Goal: Transaction & Acquisition: Purchase product/service

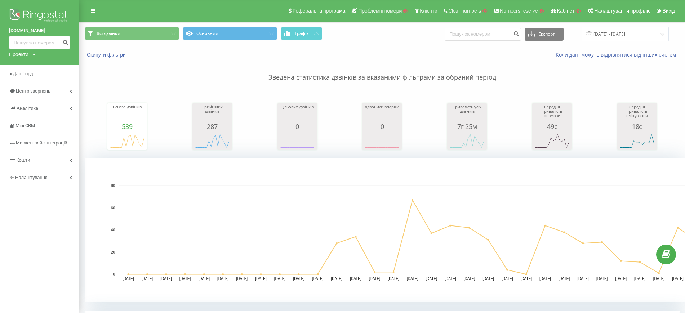
click at [27, 53] on div "Проекти" at bounding box center [18, 54] width 19 height 7
click at [26, 65] on input "text" at bounding box center [29, 65] width 36 height 10
type input "soboto"
click at [40, 67] on link "Дашборд" at bounding box center [39, 73] width 79 height 17
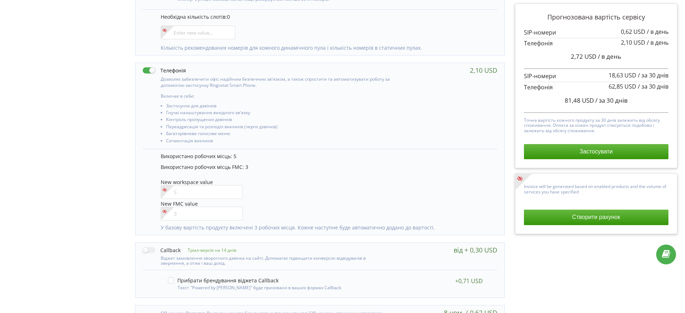
scroll to position [215, 0]
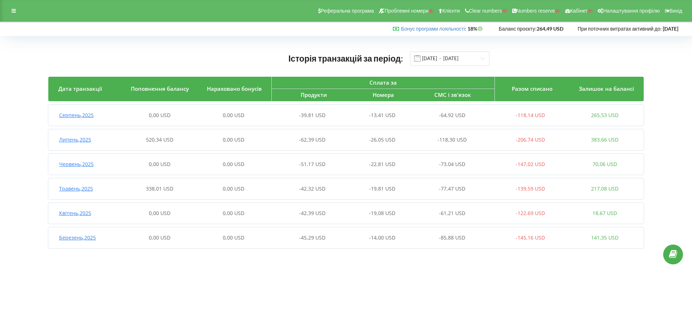
click at [267, 115] on div "0,00 USD" at bounding box center [233, 115] width 74 height 7
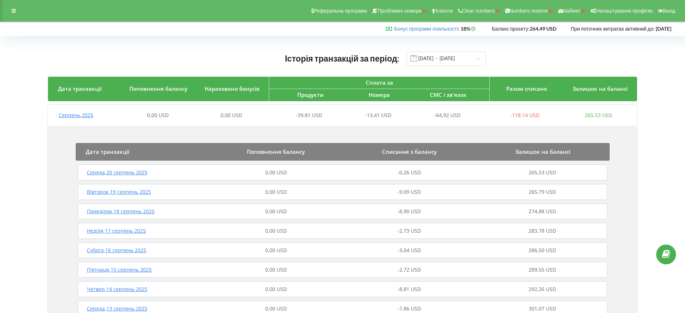
click at [21, 13] on div "Реферальна програма Проблемні номери Клієнти Clear numbers Numbers reserve Кабі…" at bounding box center [342, 11] width 685 height 22
click at [17, 12] on div at bounding box center [13, 11] width 13 height 10
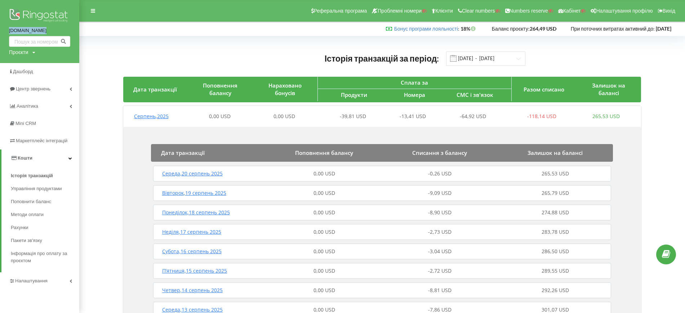
drag, startPoint x: 12, startPoint y: 31, endPoint x: 49, endPoint y: 38, distance: 38.0
click at [44, 34] on div "soboto.com.ua Проєкти Пошук" at bounding box center [39, 31] width 79 height 63
copy link "soboto.com.ua"
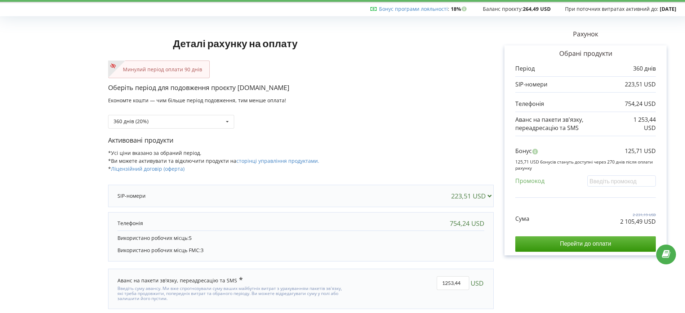
scroll to position [39, 0]
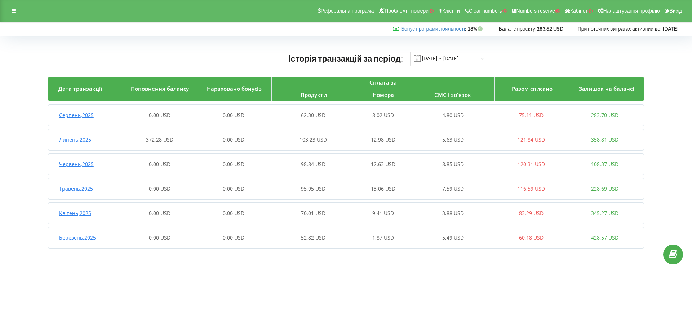
click at [165, 116] on span "0,00 USD" at bounding box center [160, 115] width 22 height 7
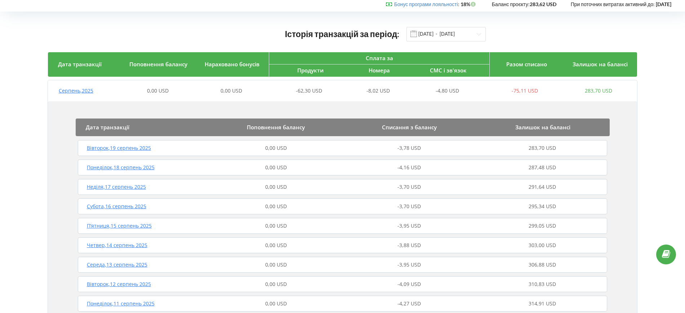
scroll to position [45, 0]
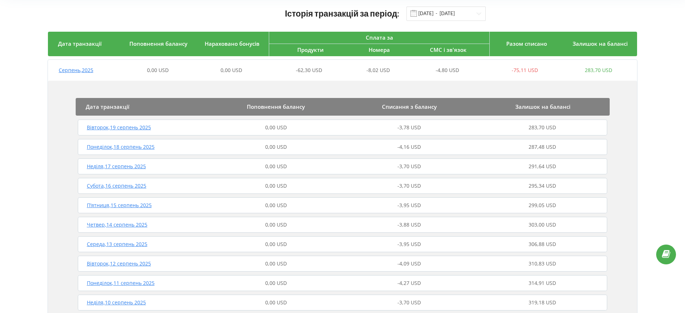
click at [215, 148] on div "0,00 USD" at bounding box center [275, 146] width 133 height 7
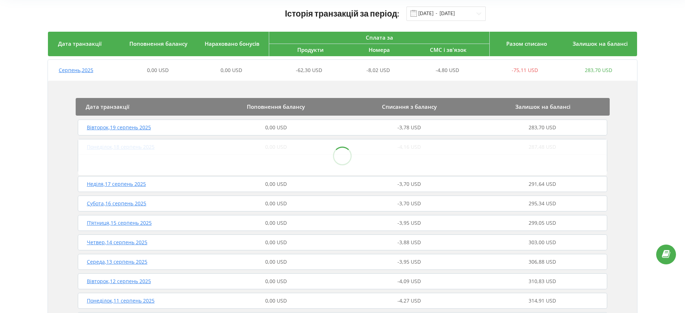
click at [218, 179] on div "Неділя , 17 серпень 2025 0,00 USD -3,70 USD 291,64 USD" at bounding box center [342, 184] width 533 height 17
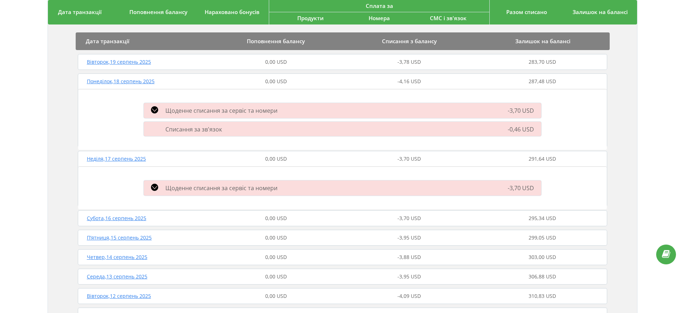
scroll to position [90, 0]
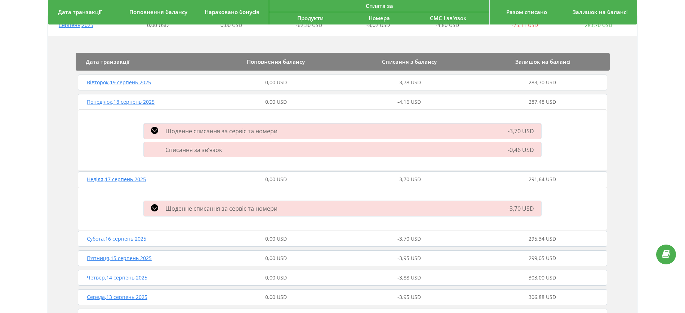
click at [167, 176] on div "Неділя , 17 серпень 2025" at bounding box center [142, 179] width 133 height 7
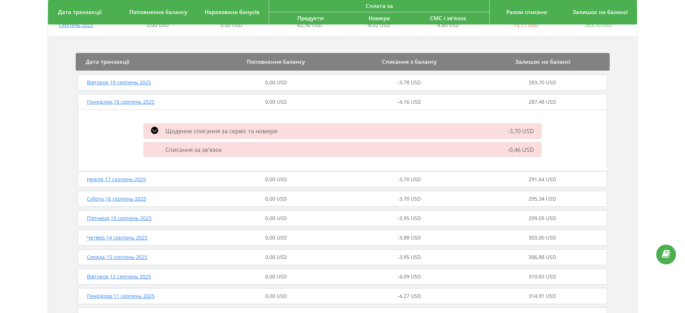
click at [166, 105] on div "Понеділок , 18 серпень 2025" at bounding box center [142, 101] width 133 height 7
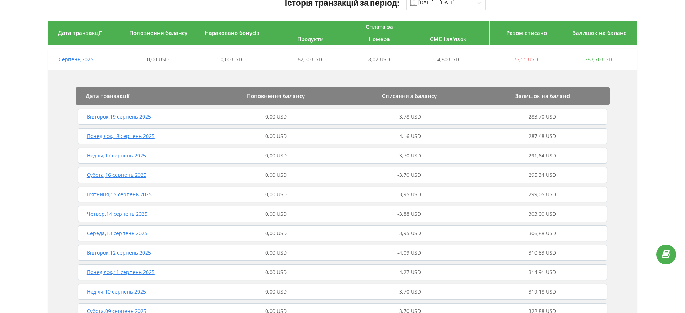
scroll to position [0, 0]
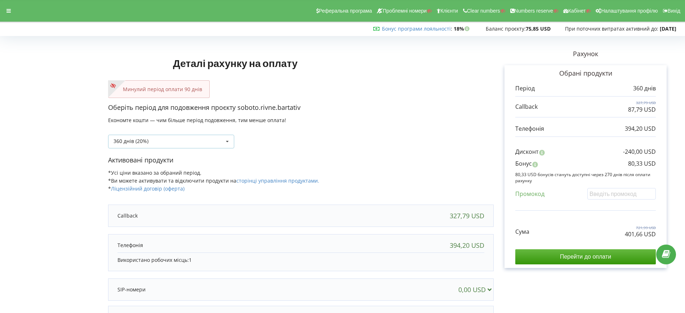
click at [127, 139] on div "360 днів (20%)" at bounding box center [131, 141] width 35 height 5
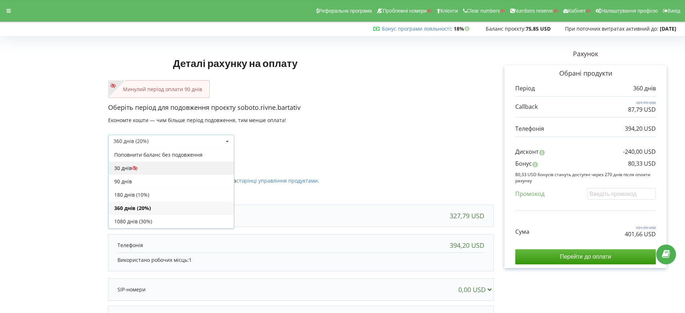
click at [127, 166] on div "30 днів" at bounding box center [170, 167] width 125 height 13
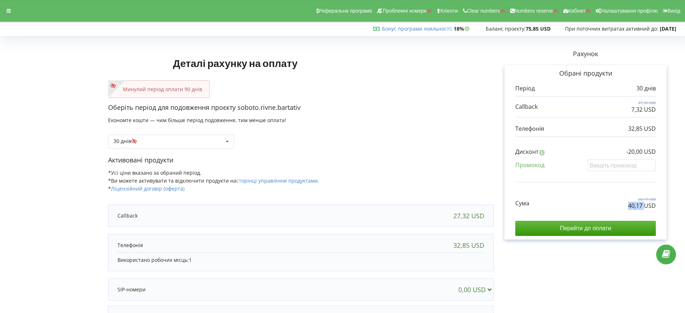
drag, startPoint x: 627, startPoint y: 208, endPoint x: 645, endPoint y: 207, distance: 18.7
click at [645, 207] on div "Сума 60,17 USD 40,17 USD" at bounding box center [585, 198] width 141 height 24
copy p "40,17"
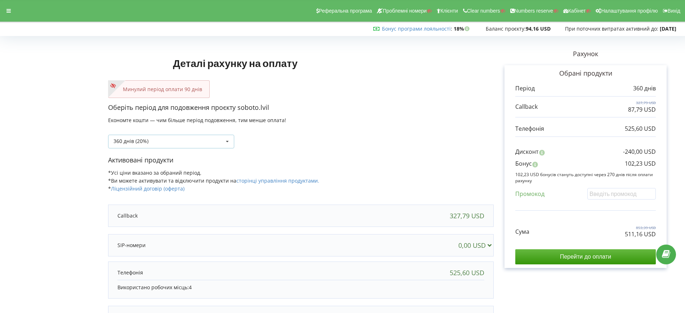
click at [161, 138] on div "360 днів (20%) Поповнити баланс без подовження" at bounding box center [171, 142] width 126 height 14
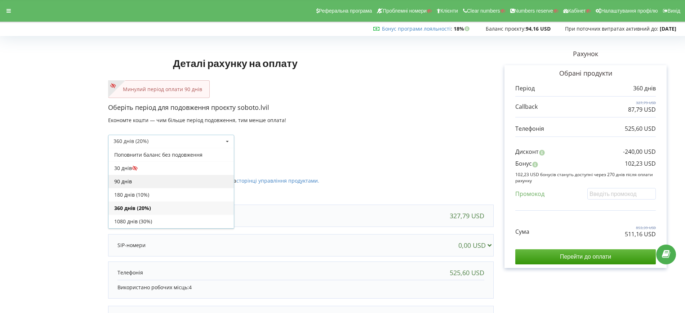
click at [123, 182] on div "90 днів" at bounding box center [170, 181] width 125 height 13
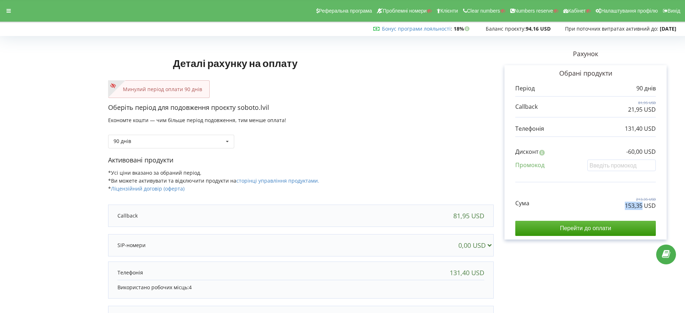
drag, startPoint x: 626, startPoint y: 205, endPoint x: 643, endPoint y: 207, distance: 16.7
click at [643, 207] on p "153,35 USD" at bounding box center [640, 206] width 31 height 8
copy p "153,35"
click at [13, 12] on div at bounding box center [8, 11] width 13 height 10
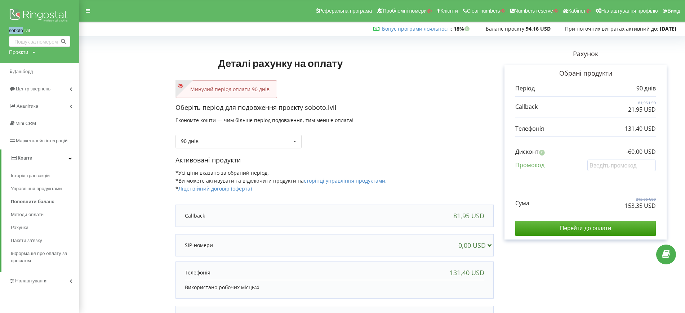
drag, startPoint x: 19, startPoint y: 30, endPoint x: 22, endPoint y: 31, distance: 3.8
click at [22, 31] on div "soboto.lvil Проєкти Пошук" at bounding box center [39, 31] width 79 height 63
copy link "soboto"
click at [26, 51] on div "Проєкти" at bounding box center [18, 52] width 19 height 7
click at [27, 59] on div "Пошук" at bounding box center [41, 67] width 65 height 23
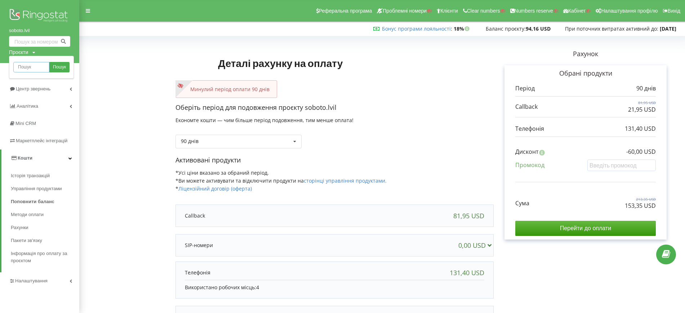
click at [35, 66] on input "text" at bounding box center [31, 67] width 36 height 10
paste input "soboto"
type input "soboto"
click at [65, 67] on span "Пошук" at bounding box center [59, 67] width 13 height 6
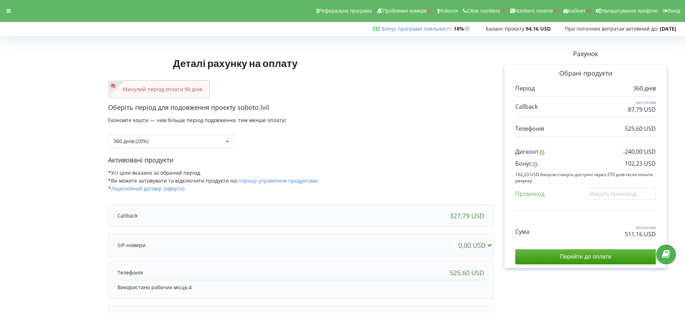
click at [131, 131] on div "360 днів (20%) Поповнити баланс без подовження" at bounding box center [301, 136] width 386 height 25
click at [133, 139] on div "360 днів (20%)" at bounding box center [131, 141] width 35 height 5
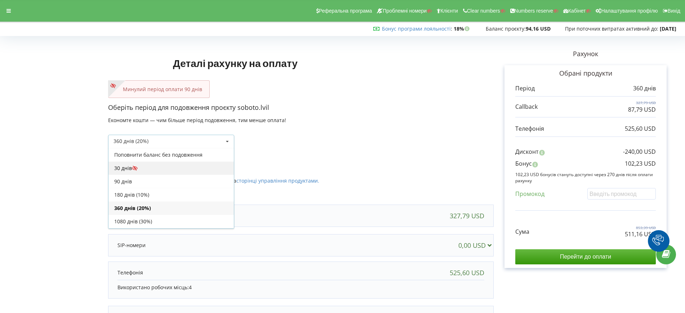
click at [129, 164] on div "30 днів" at bounding box center [170, 167] width 125 height 13
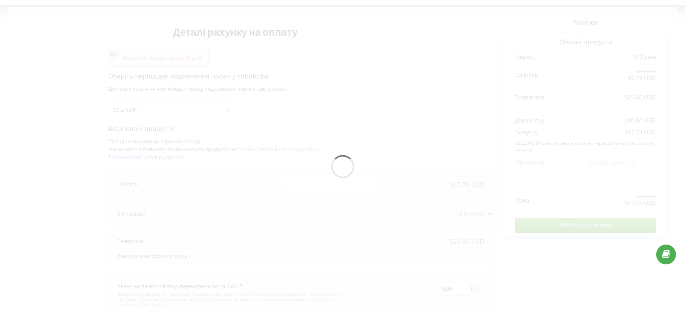
scroll to position [56, 0]
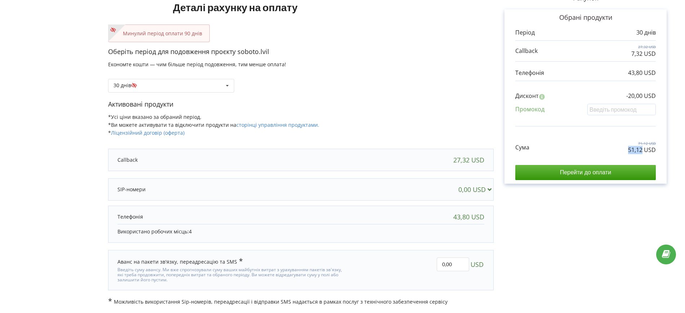
drag, startPoint x: 630, startPoint y: 152, endPoint x: 643, endPoint y: 151, distance: 12.6
click at [643, 151] on div "Сума 71,12 USD 51,12 USD" at bounding box center [585, 142] width 141 height 24
copy p "51,12"
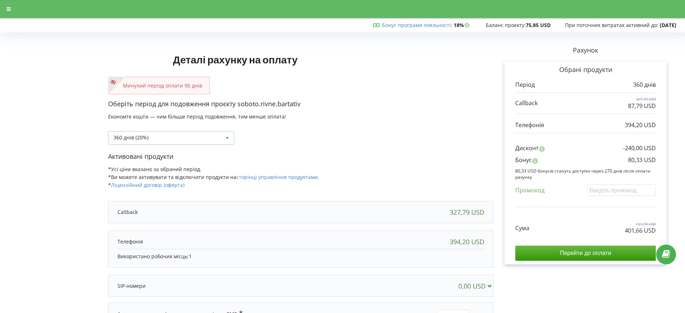
click at [132, 140] on div "360 днів (20%)" at bounding box center [131, 137] width 35 height 5
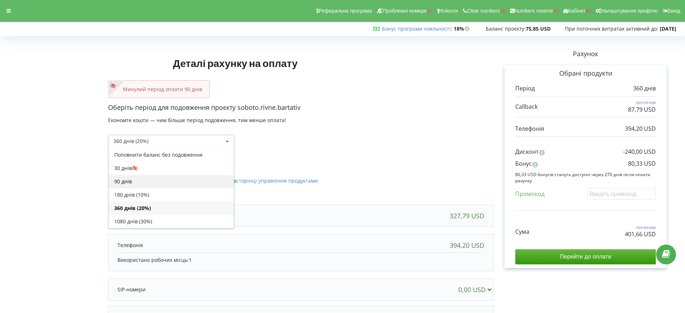
click at [126, 184] on div "90 днів" at bounding box center [170, 181] width 125 height 13
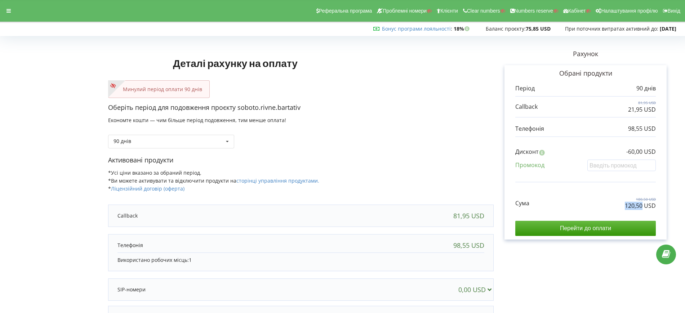
drag, startPoint x: 622, startPoint y: 206, endPoint x: 643, endPoint y: 207, distance: 20.9
click at [643, 207] on div "Сума 180,50 USD 120,50 USD" at bounding box center [585, 198] width 141 height 24
copy p "120,50"
click at [151, 147] on div "90 днів Поповнити баланс без подовження 30 днів" at bounding box center [171, 142] width 126 height 14
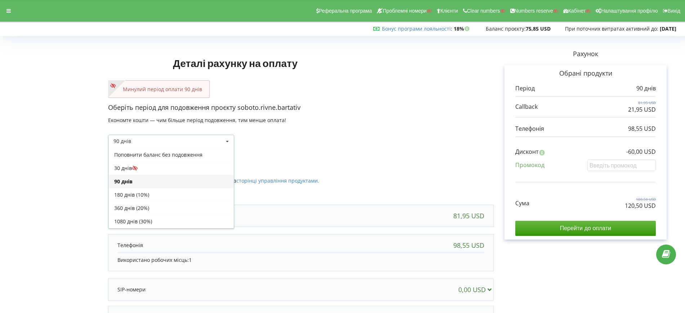
click at [310, 136] on div "90 днів Поповнити баланс без подовження" at bounding box center [301, 136] width 386 height 25
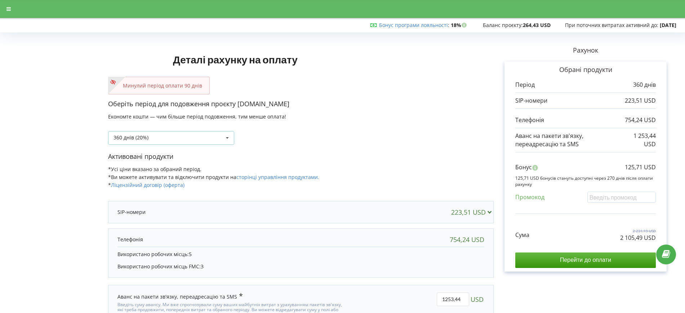
click at [141, 138] on div "360 днів (20%)" at bounding box center [131, 137] width 35 height 5
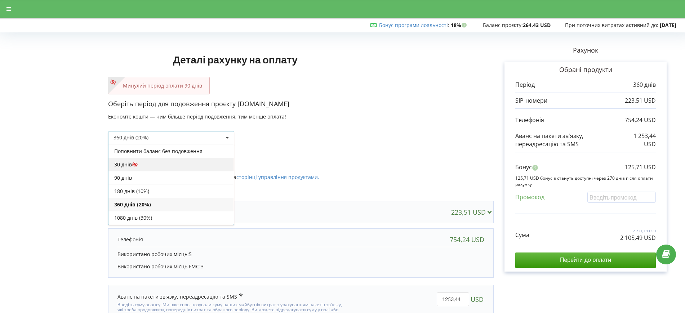
click at [123, 166] on div "30 днів" at bounding box center [170, 164] width 125 height 13
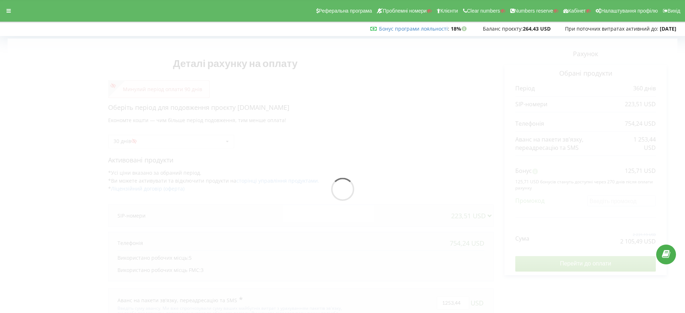
click at [128, 142] on div at bounding box center [343, 192] width 670 height 306
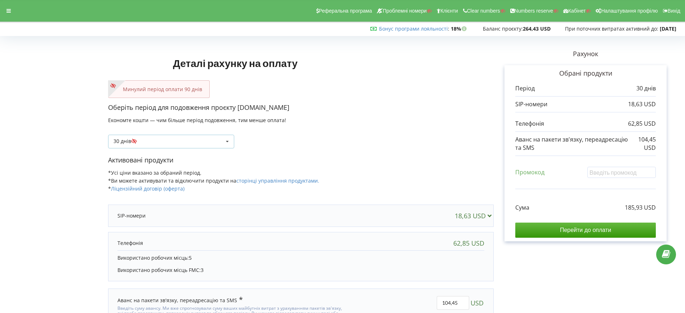
click at [125, 144] on div "30 днів" at bounding box center [128, 141] width 28 height 5
drag, startPoint x: 626, startPoint y: 207, endPoint x: 642, endPoint y: 208, distance: 16.3
click at [642, 208] on div "Сума 185,93 USD" at bounding box center [585, 202] width 141 height 19
copy p "185,93"
click at [316, 173] on div "Активовані продукти *Усі ціни вказано за обраний період. *Ви можете активувати …" at bounding box center [301, 178] width 386 height 44
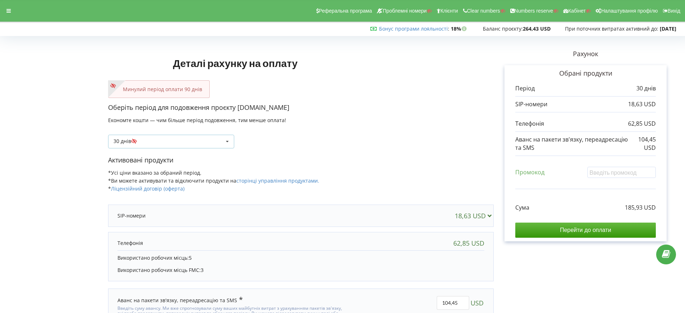
click at [185, 143] on div "30 днів Поповнити баланс без подовження" at bounding box center [171, 142] width 126 height 14
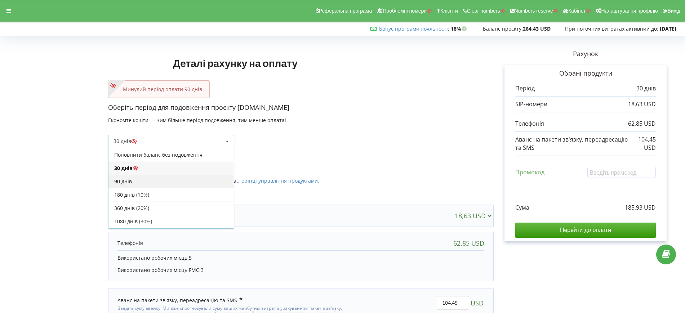
click at [143, 179] on div "90 днів" at bounding box center [170, 181] width 125 height 13
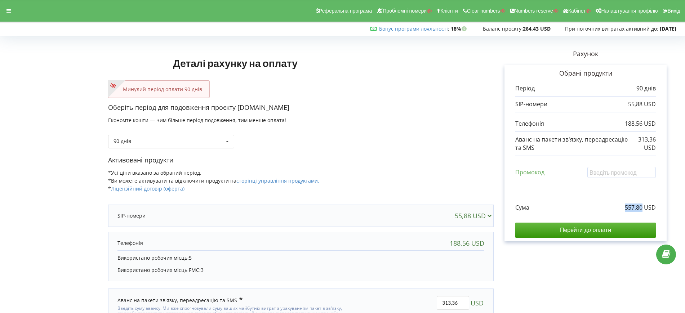
drag, startPoint x: 621, startPoint y: 208, endPoint x: 642, endPoint y: 206, distance: 21.0
click at [642, 206] on div "Сума 557,80 USD" at bounding box center [585, 202] width 141 height 19
copy p "557,80"
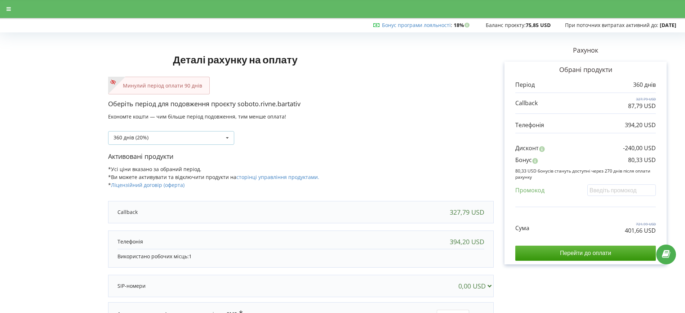
click at [123, 135] on div "360 днів (20%)" at bounding box center [131, 137] width 35 height 5
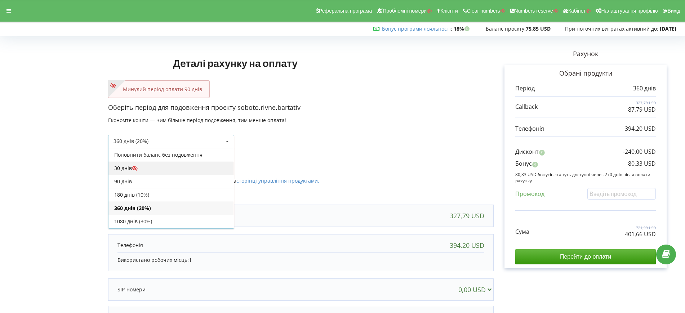
click at [128, 162] on div "30 днів" at bounding box center [170, 167] width 125 height 13
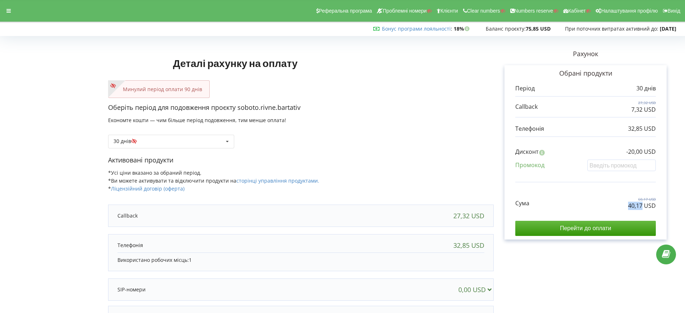
drag, startPoint x: 627, startPoint y: 207, endPoint x: 643, endPoint y: 207, distance: 16.2
click at [643, 207] on div "Сума 60,17 USD 40,17 USD" at bounding box center [585, 198] width 141 height 24
copy p "40,17"
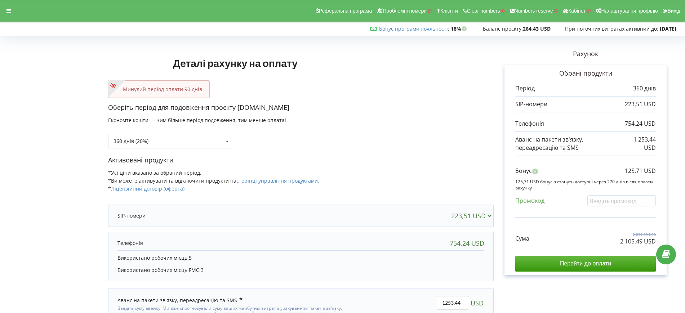
click at [129, 132] on div "360 днів (20%) Поповнити баланс без подовження" at bounding box center [301, 136] width 386 height 25
click at [134, 139] on div "360 днів (20%)" at bounding box center [131, 141] width 35 height 5
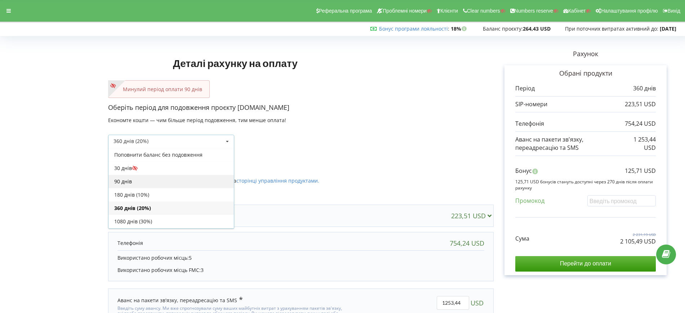
click at [124, 179] on div "90 днів" at bounding box center [170, 181] width 125 height 13
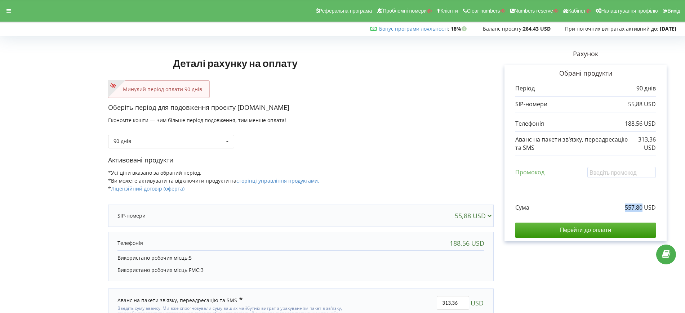
drag, startPoint x: 624, startPoint y: 205, endPoint x: 642, endPoint y: 207, distance: 18.2
click at [642, 207] on div "Сума 557,80 USD" at bounding box center [585, 202] width 141 height 19
copy p "557,80"
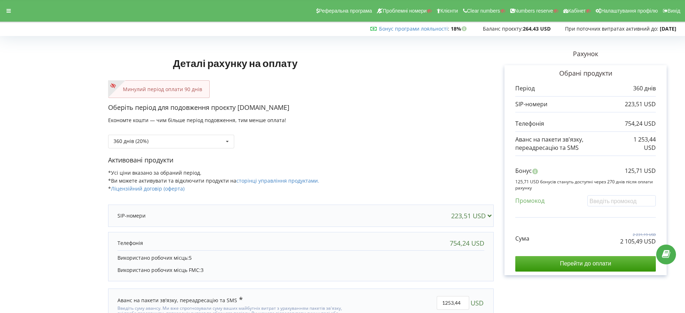
click at [8, 13] on icon at bounding box center [8, 10] width 4 height 5
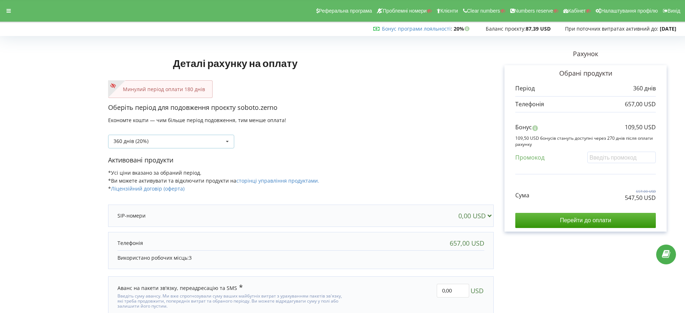
click at [151, 143] on div "360 днів (20%) Поповнити баланс без подовження" at bounding box center [171, 142] width 126 height 14
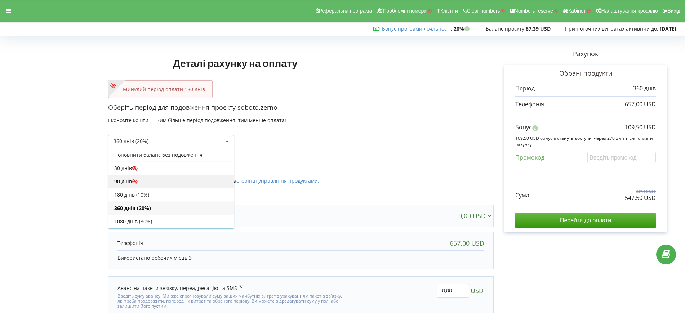
click at [119, 179] on div "90 днів" at bounding box center [170, 181] width 125 height 13
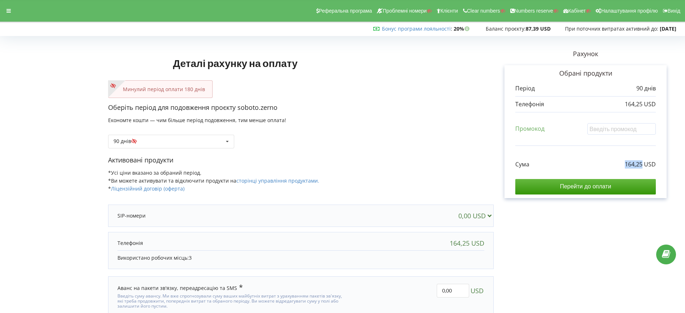
drag, startPoint x: 622, startPoint y: 162, endPoint x: 643, endPoint y: 164, distance: 21.7
click at [643, 164] on div "Сума 164,25 USD" at bounding box center [585, 159] width 141 height 19
copy p "164,25"
click at [384, 160] on p "Активовані продукти" at bounding box center [301, 160] width 386 height 9
click at [158, 143] on div "90 днів Поповнити баланс без подовження" at bounding box center [171, 142] width 126 height 14
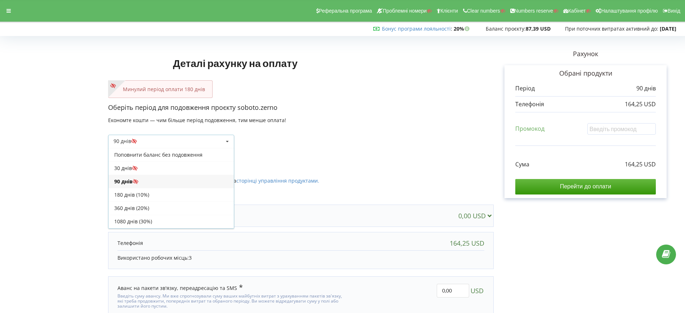
click at [157, 169] on div "30 днів" at bounding box center [170, 167] width 125 height 13
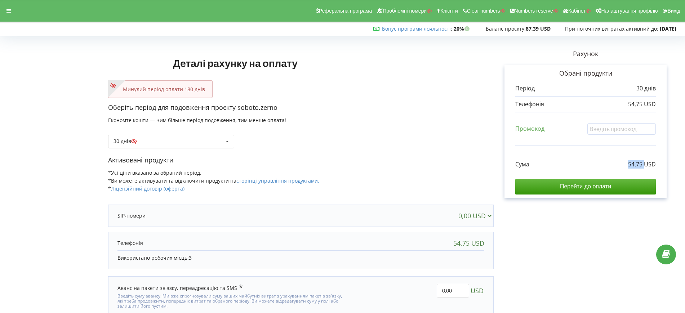
drag, startPoint x: 628, startPoint y: 164, endPoint x: 644, endPoint y: 165, distance: 16.6
click at [644, 165] on div "Сума 54,75 USD" at bounding box center [585, 159] width 141 height 19
copy p "54,75"
click at [4, 12] on div at bounding box center [8, 11] width 13 height 10
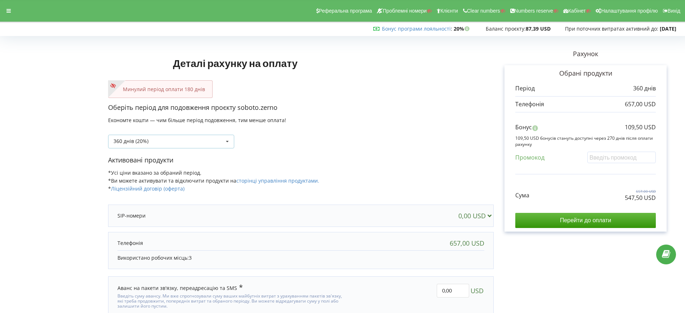
click at [132, 143] on div "360 днів (20%)" at bounding box center [131, 141] width 35 height 5
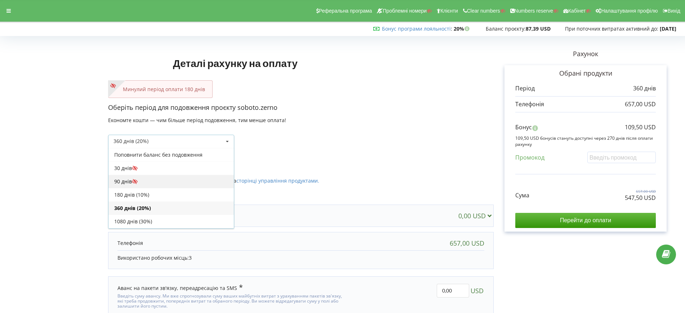
click at [124, 180] on div "90 днів" at bounding box center [170, 181] width 125 height 13
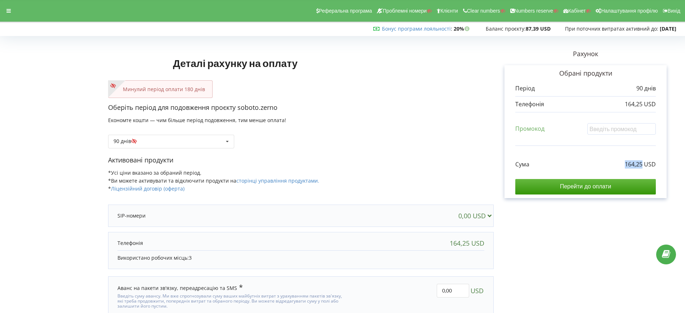
drag, startPoint x: 626, startPoint y: 165, endPoint x: 642, endPoint y: 165, distance: 16.6
click at [642, 165] on p "164,25 USD" at bounding box center [640, 164] width 31 height 8
copy p "164,25"
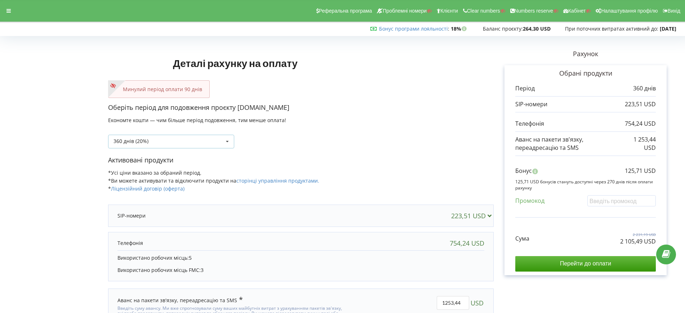
click at [122, 135] on div "360 днів (20%) Поповнити баланс без подовження" at bounding box center [171, 142] width 126 height 14
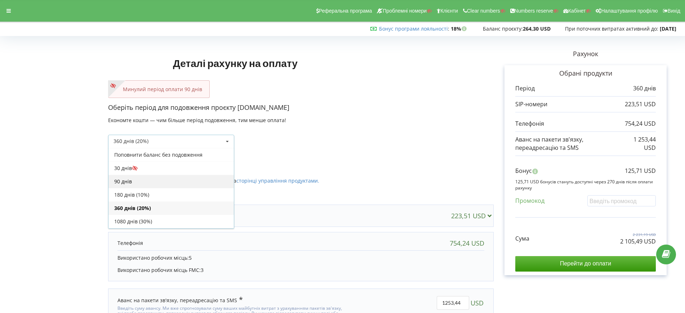
click at [119, 179] on div "90 днів" at bounding box center [170, 181] width 125 height 13
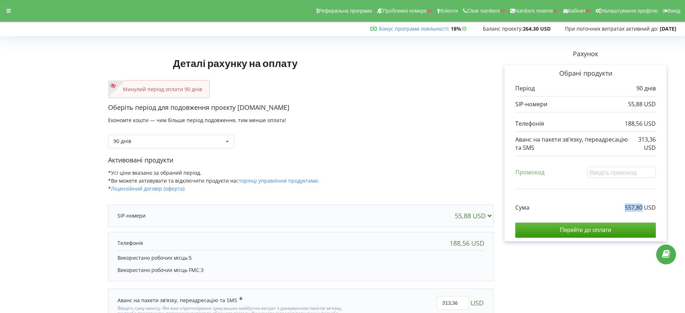
drag, startPoint x: 626, startPoint y: 208, endPoint x: 642, endPoint y: 209, distance: 15.9
click at [642, 209] on p "557,80 USD" at bounding box center [640, 208] width 31 height 8
copy p "557,80"
drag, startPoint x: 162, startPoint y: 142, endPoint x: 162, endPoint y: 147, distance: 5.1
click at [162, 142] on div "90 днів Поповнити баланс без подовження 30 днів" at bounding box center [171, 142] width 126 height 14
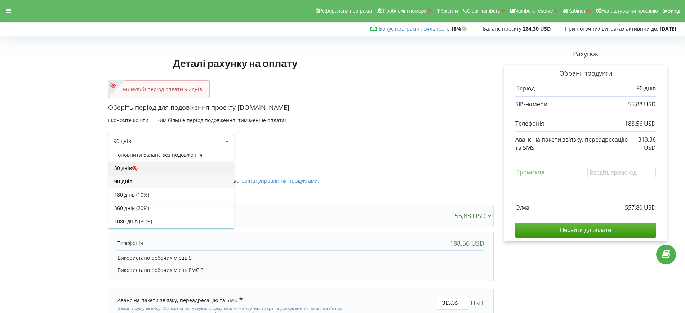
click at [128, 169] on div "30 днів" at bounding box center [170, 167] width 125 height 13
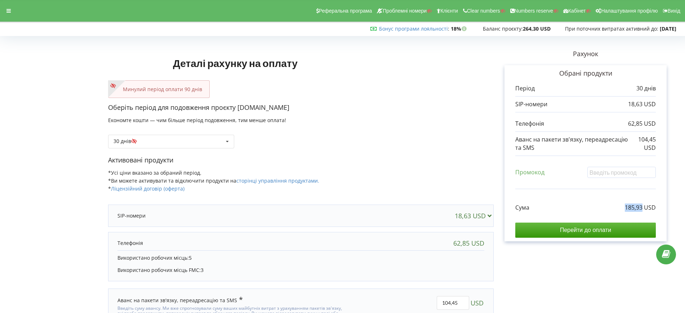
drag, startPoint x: 623, startPoint y: 205, endPoint x: 643, endPoint y: 209, distance: 20.1
click at [643, 209] on div "Сума 185,93 USD" at bounding box center [585, 202] width 141 height 19
copy p "185,93"
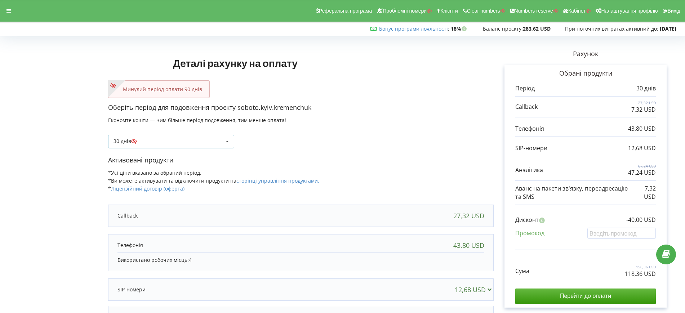
click at [154, 141] on div "30 днів Поповнити баланс без подовження" at bounding box center [171, 142] width 126 height 14
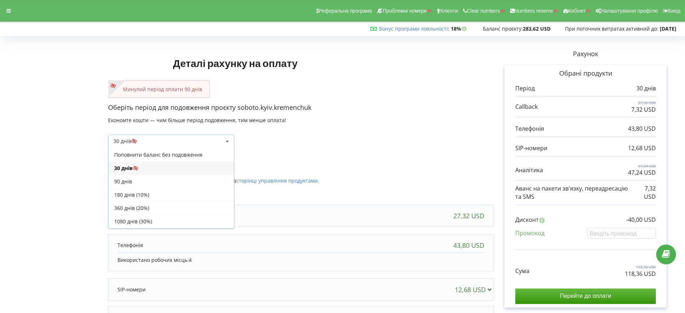
click at [310, 136] on div "30 днів Поповнити баланс без подовження" at bounding box center [301, 136] width 386 height 25
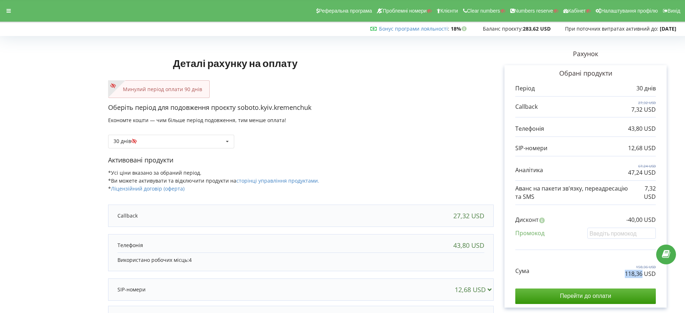
drag, startPoint x: 623, startPoint y: 272, endPoint x: 643, endPoint y: 274, distance: 19.9
click at [643, 274] on div "Сума 158,36 USD 118,36 USD" at bounding box center [585, 266] width 141 height 24
copy p "118,36"
click at [13, 13] on div at bounding box center [8, 11] width 13 height 10
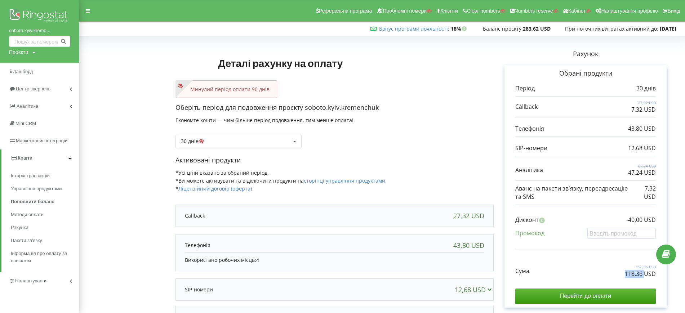
drag, startPoint x: 624, startPoint y: 272, endPoint x: 644, endPoint y: 274, distance: 20.3
click at [644, 274] on div "Сума 158,36 USD 118,36 USD" at bounding box center [585, 266] width 141 height 24
copy p "118,36"
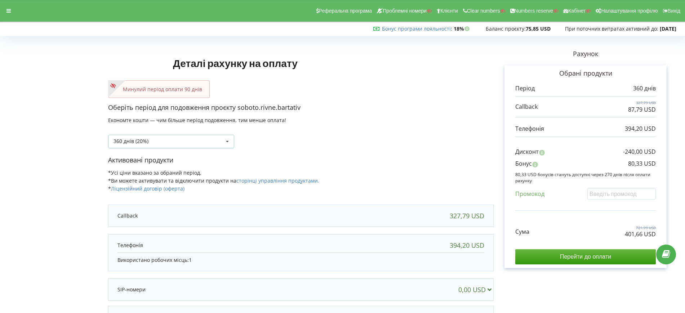
click at [145, 142] on div "360 днів (20%)" at bounding box center [131, 141] width 35 height 5
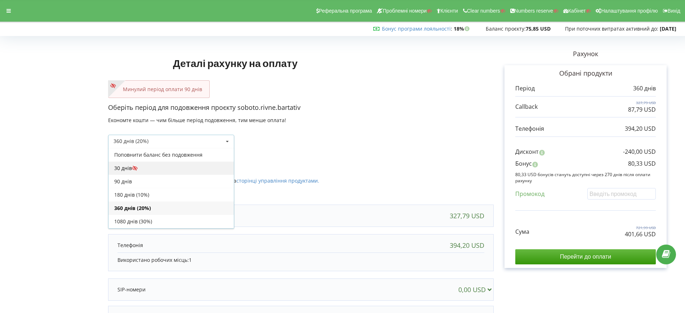
click at [126, 168] on div "30 днів" at bounding box center [170, 167] width 125 height 13
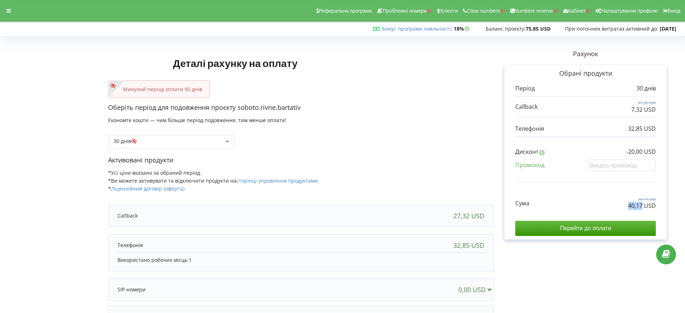
drag, startPoint x: 638, startPoint y: 208, endPoint x: 643, endPoint y: 207, distance: 5.8
click at [643, 207] on p "40,17 USD" at bounding box center [642, 206] width 28 height 8
copy p "40,17"
click at [6, 15] on div at bounding box center [8, 11] width 13 height 10
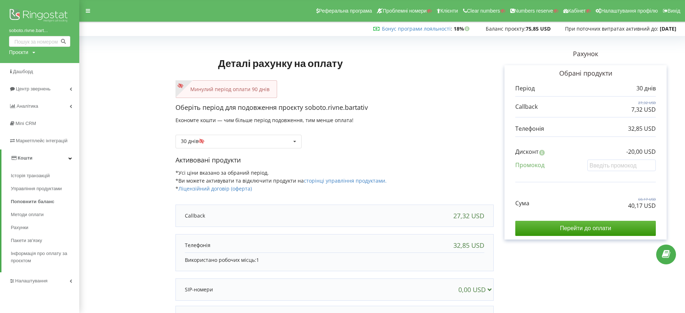
drag, startPoint x: 124, startPoint y: 28, endPoint x: 183, endPoint y: 14, distance: 61.0
click at [124, 28] on div "Бонус програми лояльності : Бонус : 18% 75,85 USD" at bounding box center [341, 28] width 682 height 7
click at [30, 178] on span "Історія транзакцій" at bounding box center [32, 175] width 42 height 7
click at [54, 176] on link "Історія транзакцій" at bounding box center [45, 175] width 68 height 13
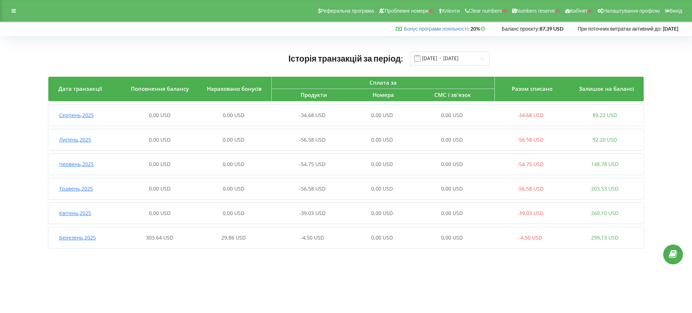
drag, startPoint x: 294, startPoint y: 121, endPoint x: 301, endPoint y: 120, distance: 6.6
click at [294, 121] on div "Серпень , 2025 0,00 USD 0,00 USD -34,68 USD 0,00 USD 0,00 USD -34,68 USD 89,22 …" at bounding box center [345, 115] width 594 height 17
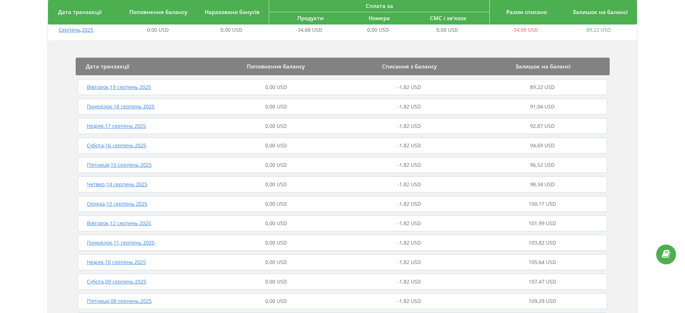
scroll to position [90, 0]
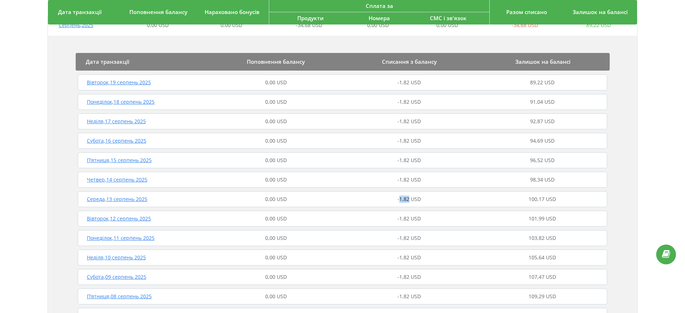
drag, startPoint x: 401, startPoint y: 200, endPoint x: 409, endPoint y: 200, distance: 8.3
click at [409, 200] on span "-1,82 USD" at bounding box center [409, 199] width 23 height 7
copy span "1,82"
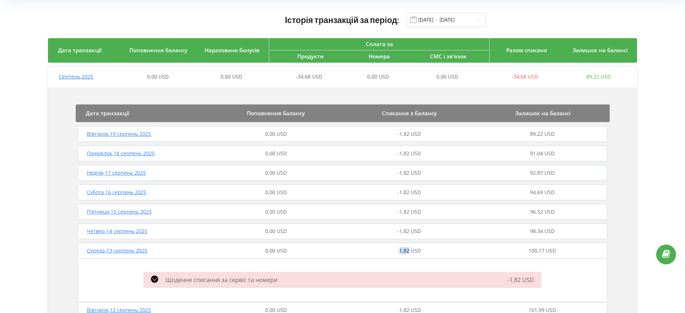
scroll to position [0, 0]
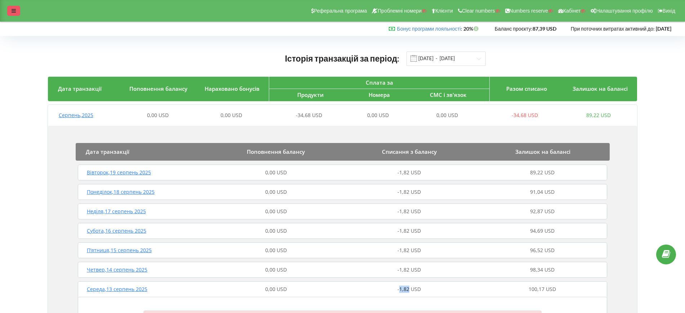
click at [14, 14] on div at bounding box center [13, 11] width 13 height 10
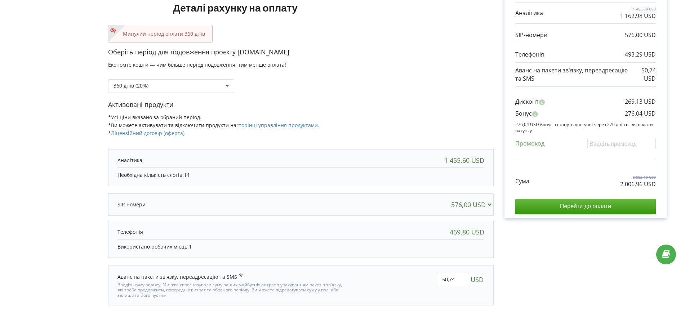
scroll to position [94, 0]
copy p "2 006,96"
drag, startPoint x: 620, startPoint y: 185, endPoint x: 643, endPoint y: 186, distance: 23.1
click at [643, 186] on p "2 006,96 USD" at bounding box center [638, 184] width 36 height 8
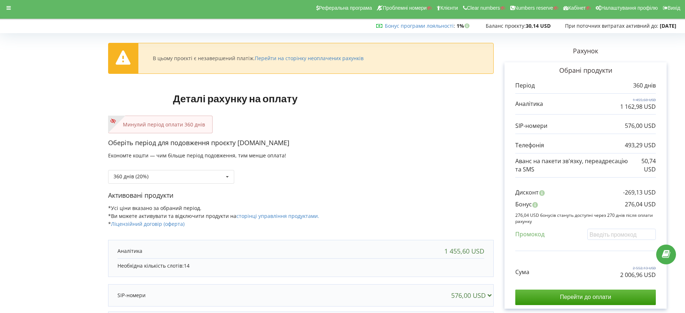
scroll to position [109, 0]
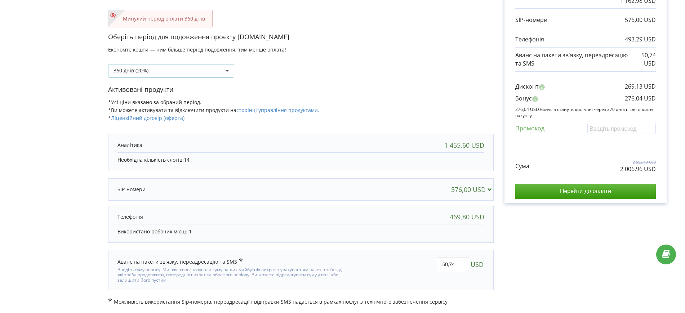
click at [156, 71] on div "360 днів (20%) Поповнити баланс без подовження" at bounding box center [171, 71] width 126 height 14
click at [412, 104] on div "Активовані продукти *Усі ціни вказано за обраний період. *Ви можете активувати …" at bounding box center [301, 107] width 386 height 44
click at [453, 265] on input "50,74" at bounding box center [453, 265] width 32 height 14
drag, startPoint x: 456, startPoint y: 265, endPoint x: 441, endPoint y: 266, distance: 14.5
click at [441, 266] on input "50,74" at bounding box center [453, 265] width 32 height 14
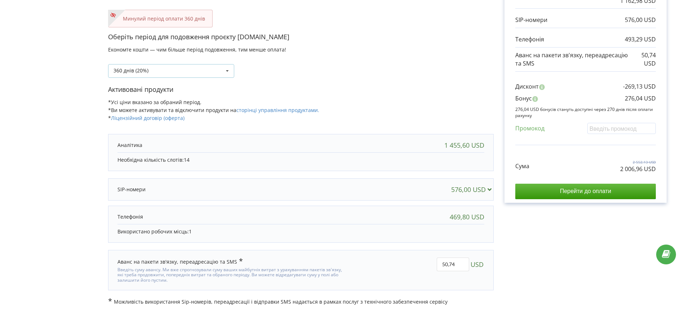
click at [202, 66] on div "360 днів (20%) Поповнити баланс без подовження" at bounding box center [171, 71] width 126 height 14
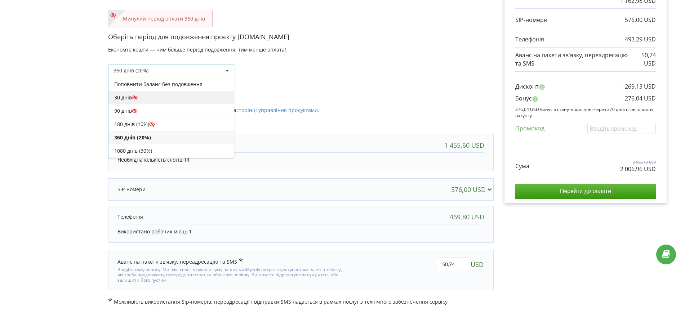
click at [146, 97] on div "30 днів" at bounding box center [170, 97] width 125 height 13
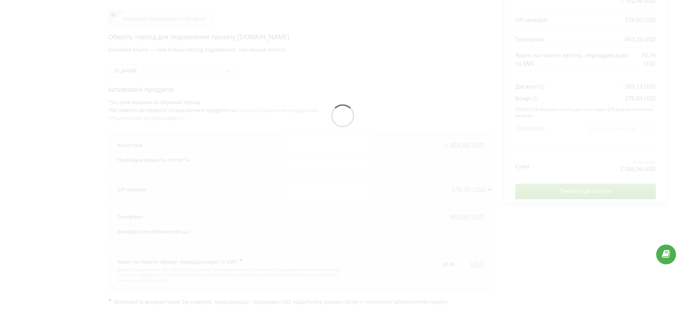
click at [563, 224] on div at bounding box center [343, 118] width 670 height 376
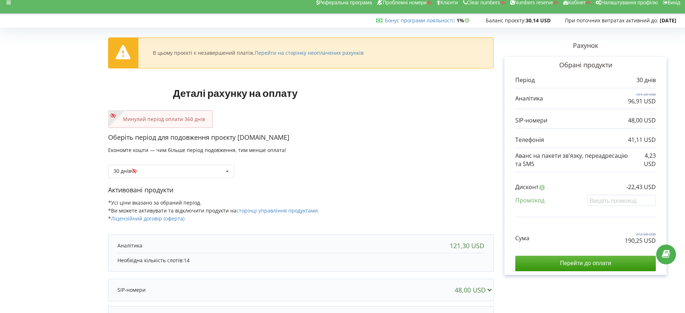
scroll to position [0, 0]
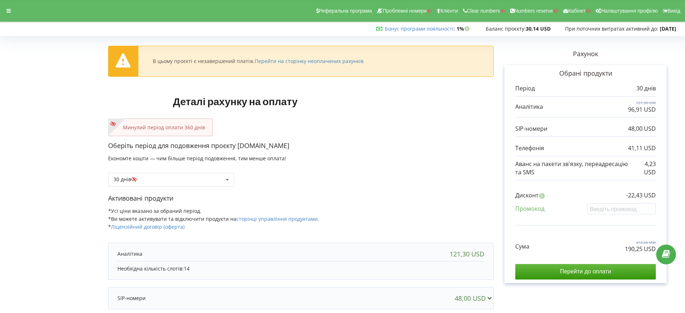
click at [147, 172] on div "30 днів Поповнити баланс без подовження" at bounding box center [301, 174] width 386 height 25
click at [150, 177] on div "30 днів Поповнити баланс без подовження" at bounding box center [171, 180] width 126 height 14
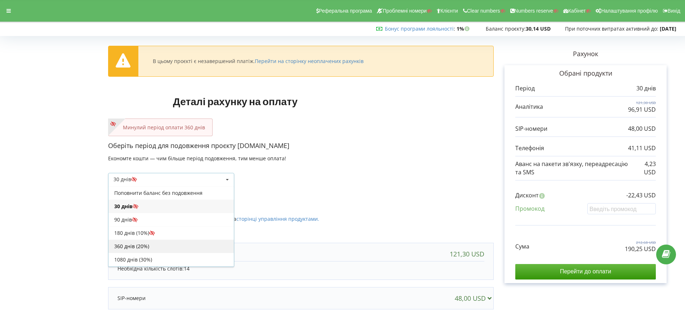
click at [129, 246] on div "360 днів (20%)" at bounding box center [170, 246] width 125 height 13
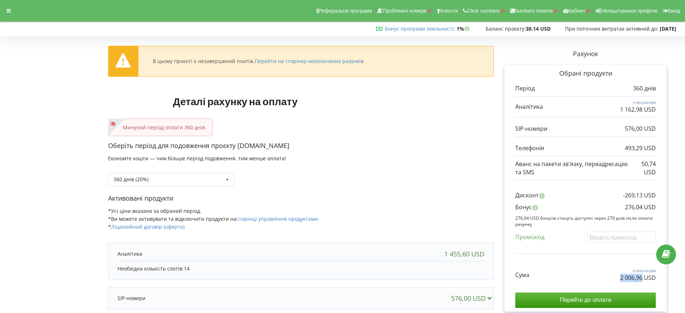
drag, startPoint x: 619, startPoint y: 278, endPoint x: 643, endPoint y: 277, distance: 23.8
click at [643, 277] on div "Сума 2 552,13 USD 2 006,96 USD" at bounding box center [585, 270] width 141 height 24
copy p "2 006,96"
click at [478, 177] on div "360 днів (20%) Поповнити баланс без подовження" at bounding box center [301, 174] width 386 height 25
drag, startPoint x: 626, startPoint y: 148, endPoint x: 642, endPoint y: 148, distance: 16.6
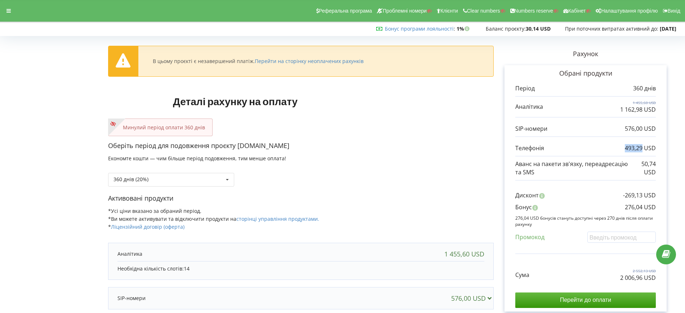
click at [642, 148] on p "493,29 USD" at bounding box center [640, 148] width 31 height 8
drag, startPoint x: 642, startPoint y: 161, endPoint x: 653, endPoint y: 163, distance: 10.7
click at [653, 163] on p "50,74 USD" at bounding box center [644, 168] width 24 height 17
click at [416, 154] on div "Оберіть період для подовження проєкту autoboks.kz Економте кошти — чим більше п…" at bounding box center [301, 167] width 386 height 53
click at [152, 186] on div "360 днів (20%) Поповнити баланс без подовження" at bounding box center [171, 180] width 126 height 14
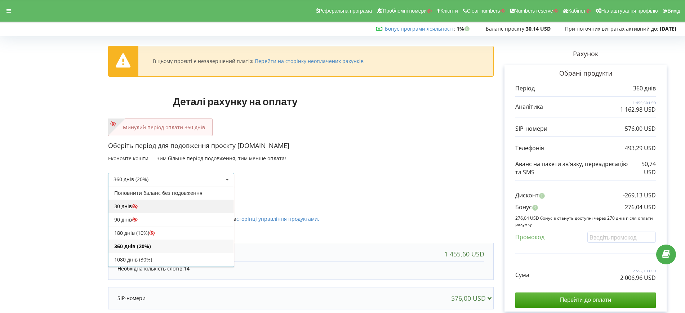
click at [146, 207] on div "30 днів" at bounding box center [170, 206] width 125 height 13
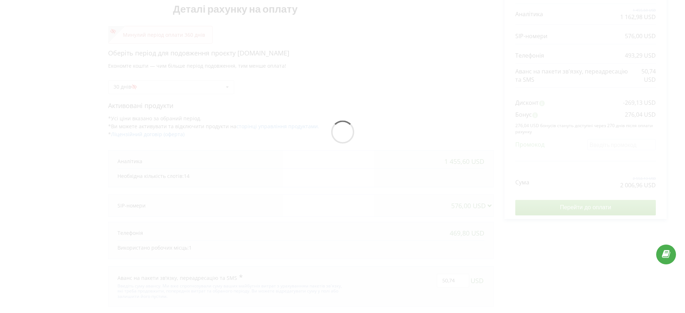
scroll to position [109, 0]
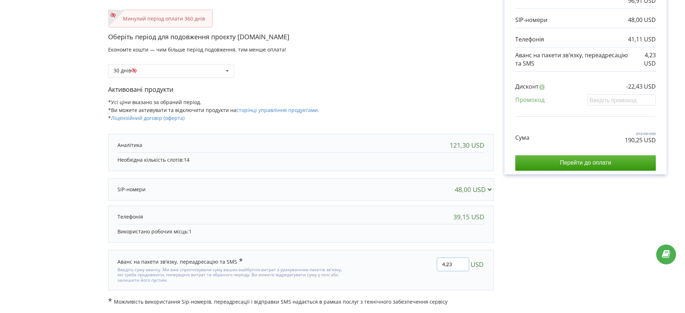
drag, startPoint x: 453, startPoint y: 265, endPoint x: 446, endPoint y: 257, distance: 10.5
click at [441, 265] on input "4,23" at bounding box center [453, 265] width 32 height 14
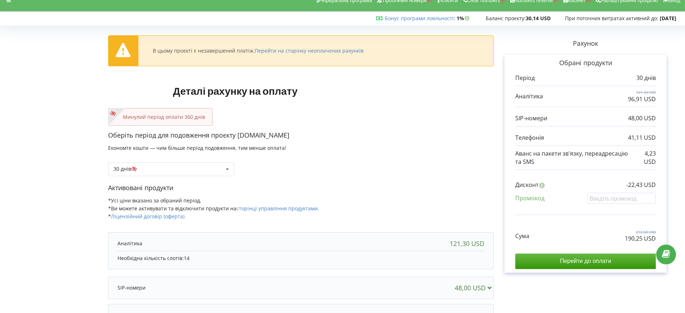
scroll to position [0, 0]
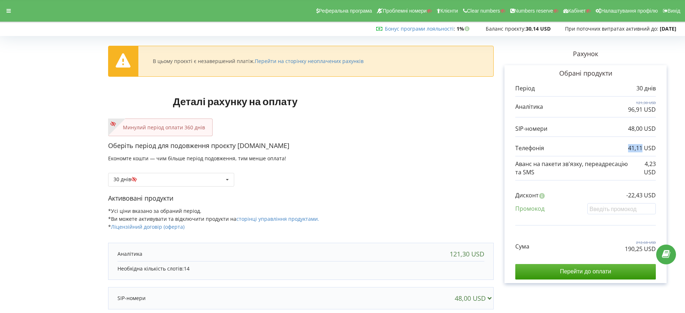
drag, startPoint x: 629, startPoint y: 146, endPoint x: 642, endPoint y: 146, distance: 12.6
click at [642, 146] on p "41,11 USD" at bounding box center [642, 148] width 28 height 8
copy p "41,11"
click at [14, 8] on div at bounding box center [8, 11] width 13 height 10
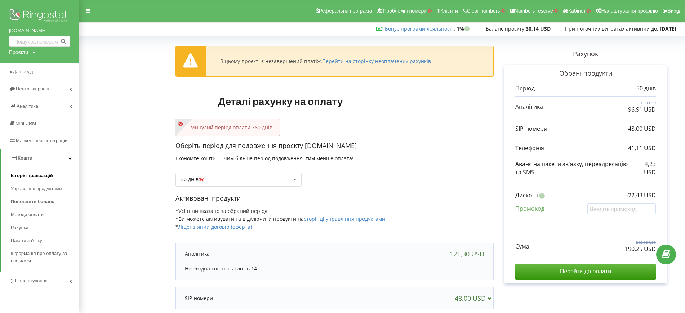
click at [21, 174] on span "Історія транзакцій" at bounding box center [32, 175] width 42 height 7
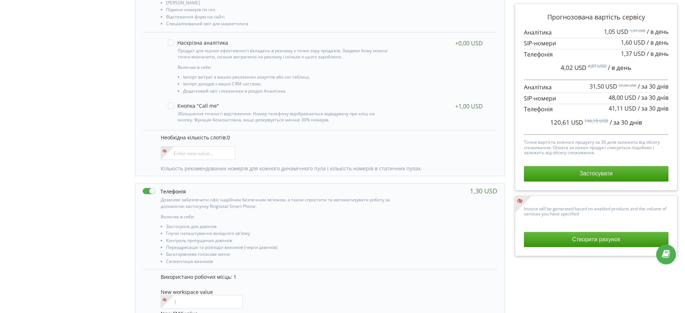
scroll to position [184, 0]
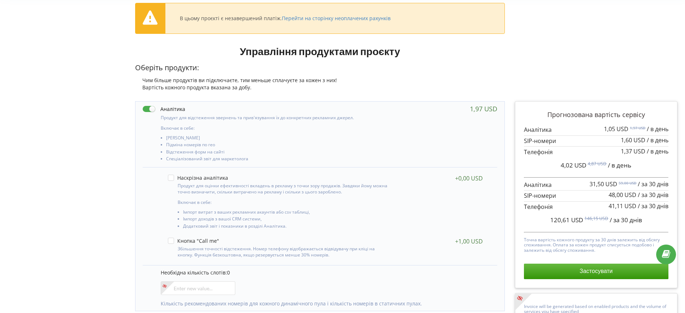
click at [152, 108] on label at bounding box center [164, 109] width 43 height 8
checkbox input "false"
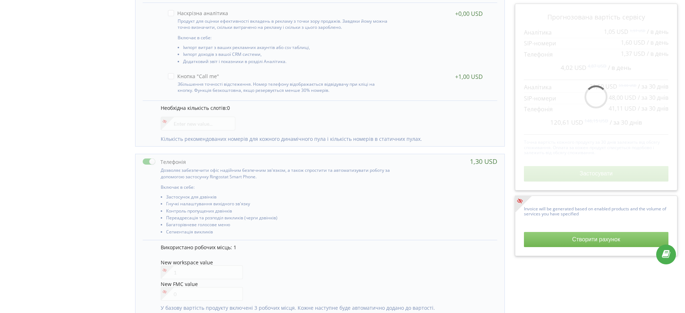
scroll to position [229, 0]
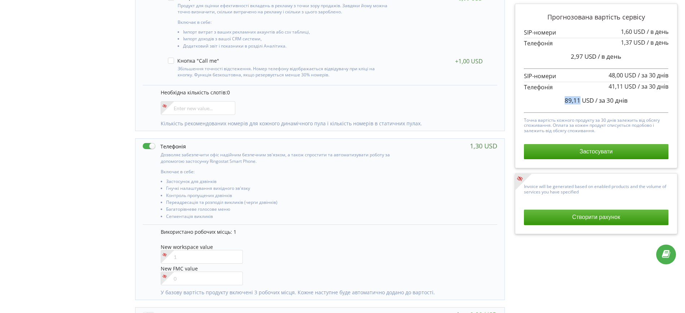
drag, startPoint x: 562, startPoint y: 102, endPoint x: 580, endPoint y: 103, distance: 17.4
click at [580, 103] on div "89,11 USD / за 30 днів" at bounding box center [596, 101] width 145 height 18
copy span "89,11"
click at [515, 272] on div "Прогнозована вартість сервісу 1,60 USD / в день 1,37 USD" at bounding box center [596, 165] width 173 height 498
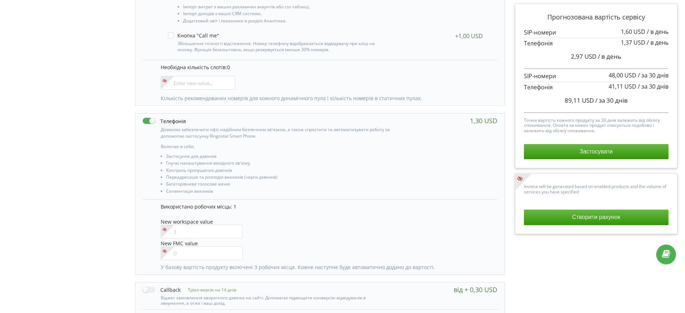
scroll to position [274, 0]
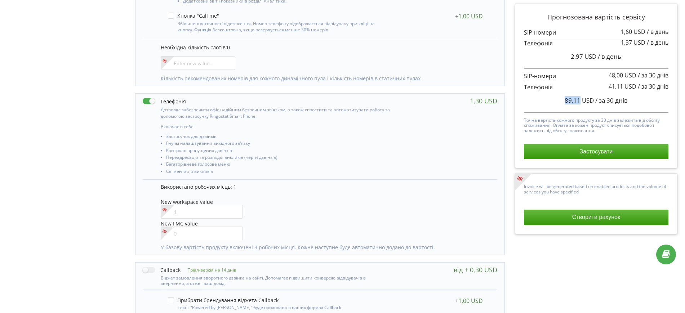
drag, startPoint x: 564, startPoint y: 102, endPoint x: 580, endPoint y: 104, distance: 15.6
click at [580, 104] on span "89,11 USD" at bounding box center [579, 100] width 29 height 8
copy span "89,11"
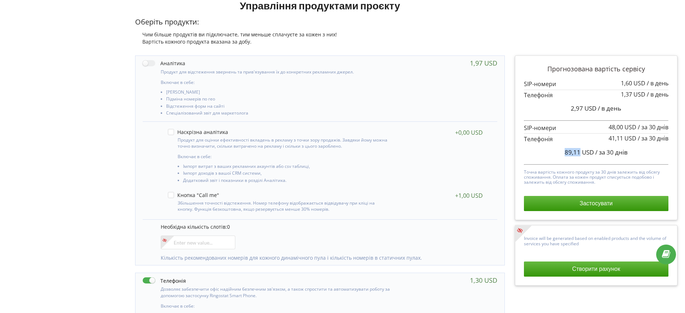
scroll to position [94, 0]
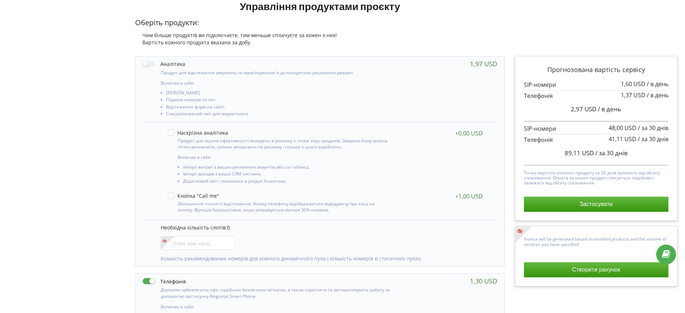
click at [161, 164] on div "Продукт для оцінки ефективності вкладень в рекламу з точки зору продажів. Завдя…" at bounding box center [325, 157] width 329 height 63
click at [180, 240] on input"] "number" at bounding box center [198, 243] width 75 height 14
type input"] "0"
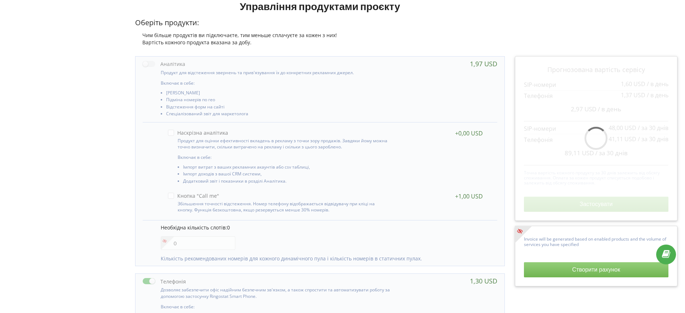
click at [14, 204] on div "Управління продуктами проєкту Оберіть продукти: Чим більше продуктів ви підключ…" at bounding box center [343, 272] width 680 height 553
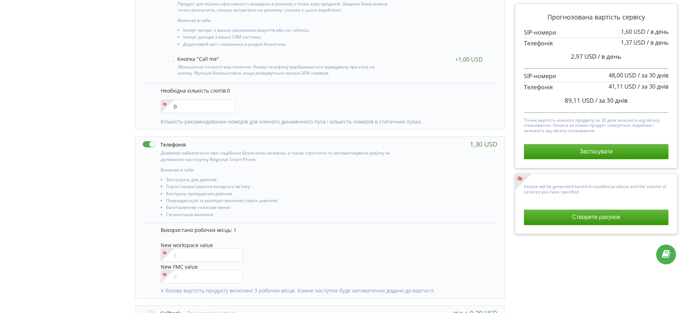
scroll to position [319, 0]
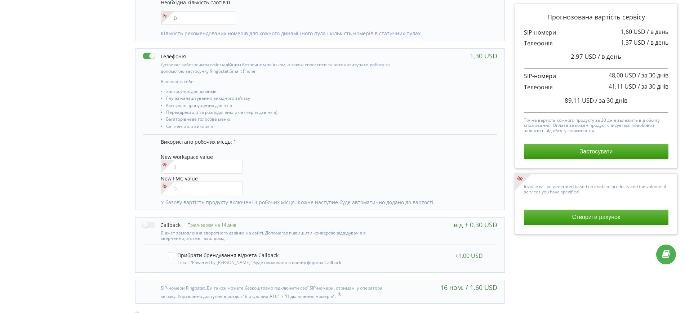
click at [571, 268] on div "Прогнозована вартість сервісу 1,60 USD / в день 1,37 USD" at bounding box center [596, 75] width 173 height 498
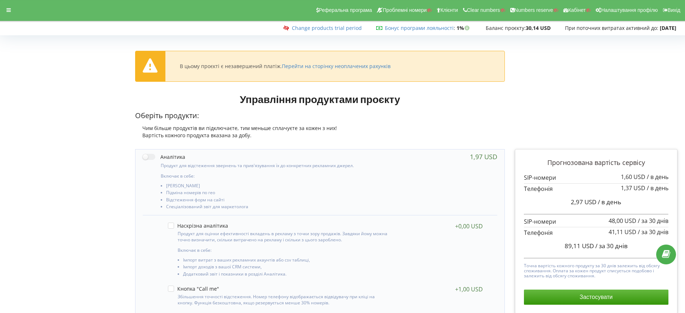
scroll to position [0, 0]
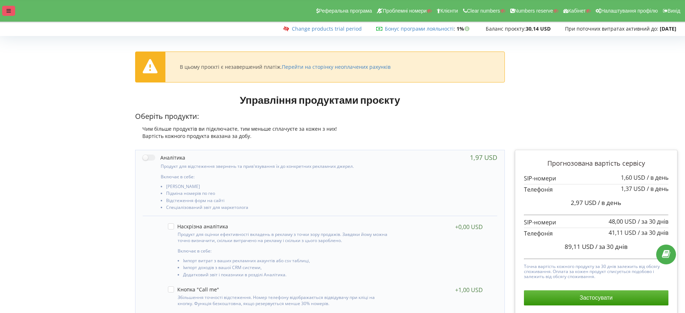
click at [12, 13] on div at bounding box center [8, 11] width 13 height 10
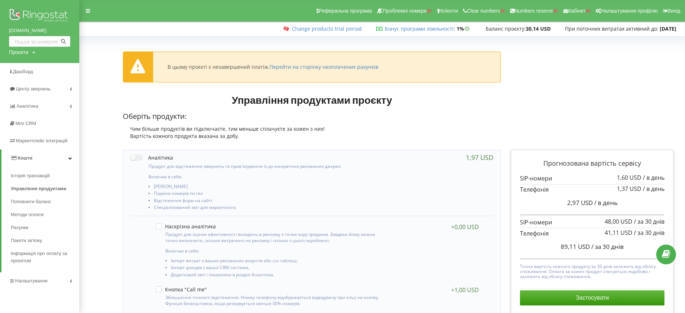
click at [40, 276] on link "Налаштування" at bounding box center [39, 280] width 79 height 17
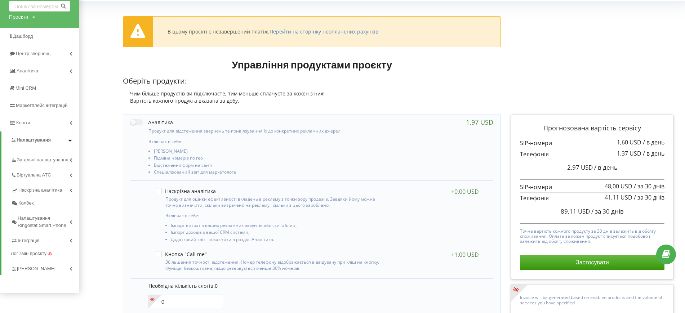
scroll to position [90, 0]
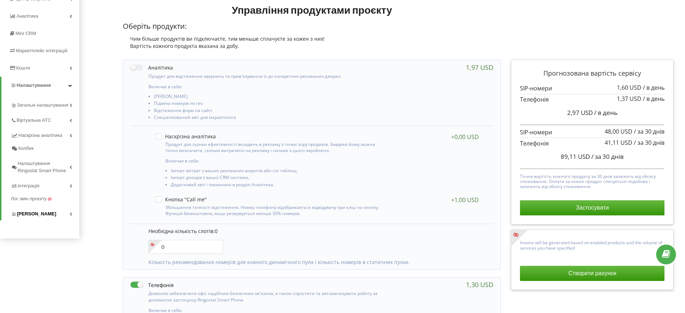
click at [30, 214] on span "[PERSON_NAME]" at bounding box center [36, 213] width 39 height 7
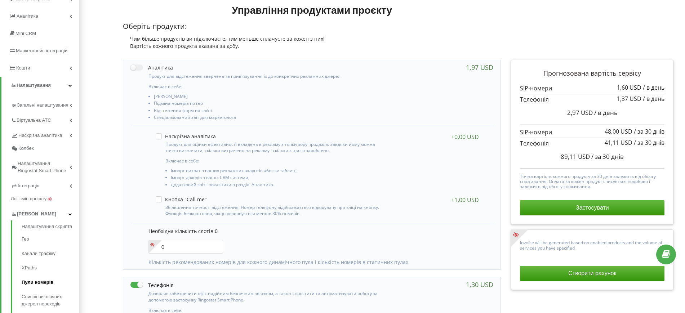
click at [36, 280] on link "Пули номерів" at bounding box center [51, 282] width 58 height 14
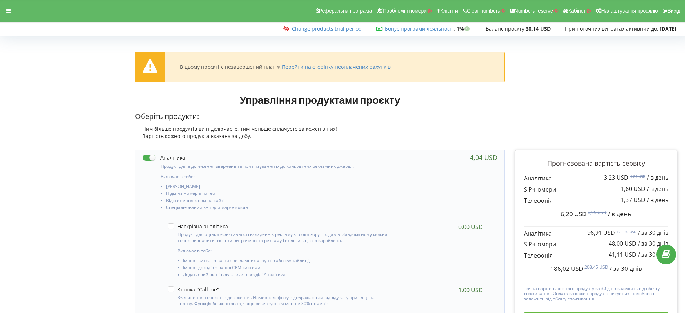
click at [150, 157] on label at bounding box center [164, 158] width 43 height 8
checkbox input "false"
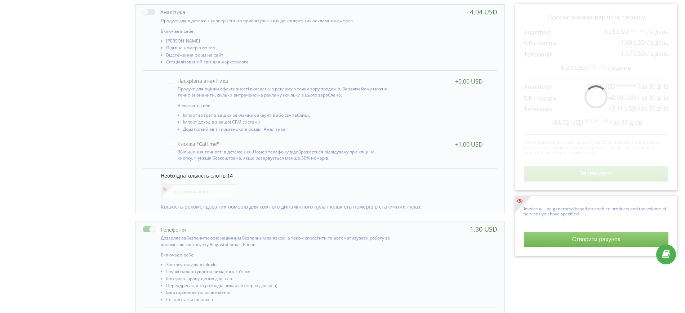
scroll to position [180, 0]
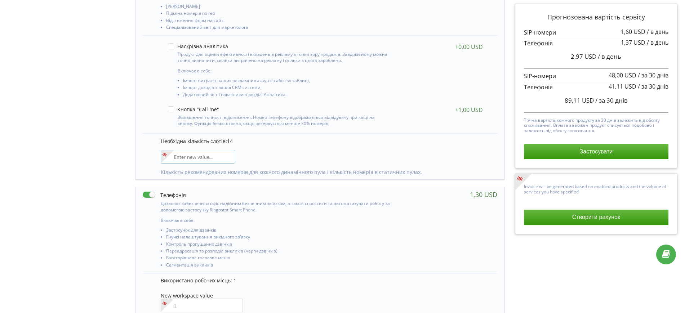
click at [208, 155] on input"] "number" at bounding box center [198, 157] width 75 height 14
type input"] "1"
type input"] "0"
click at [132, 134] on div "14 0" at bounding box center [320, 214] width 380 height 498
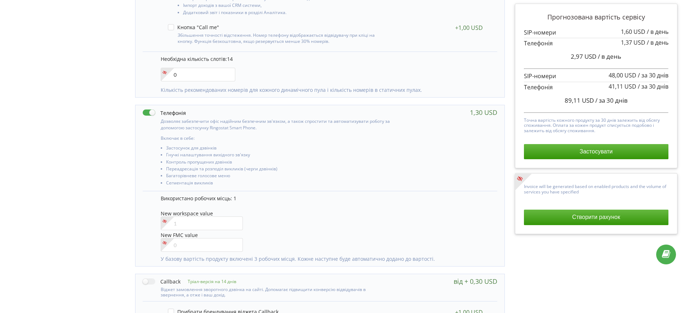
scroll to position [270, 0]
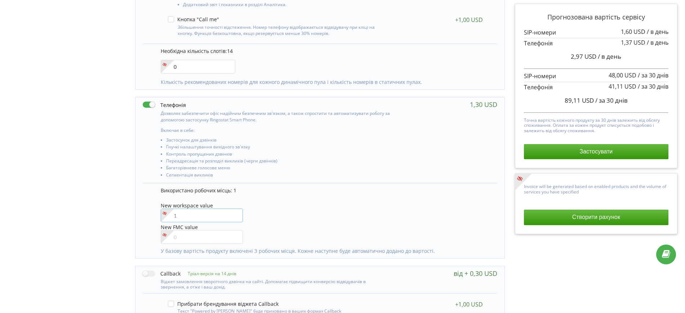
click at [181, 215] on input"] "number" at bounding box center [202, 216] width 83 height 14
type input"] "1"
click at [186, 236] on div at bounding box center [202, 237] width 83 height 14
click at [186, 237] on input"] "number" at bounding box center [202, 237] width 83 height 14
type input"] "0"
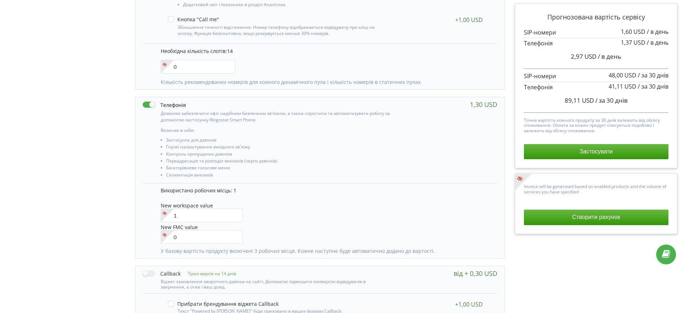
click at [117, 197] on div "Управління продуктами проєкту Оберіть продукти: Чим більше продуктів ви підключ…" at bounding box center [343, 95] width 680 height 553
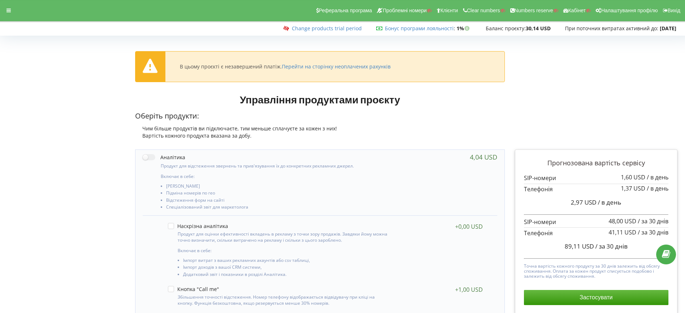
scroll to position [0, 0]
click at [26, 62] on div "В цьому проєкті є незавершений платіж. Перейти на сторінку неоплачених рахунків" at bounding box center [343, 70] width 680 height 48
click at [407, 128] on div "Чим більше продуктів ви підключаєте, тим меньше сплачуєте за кожен з них!" at bounding box center [320, 128] width 370 height 7
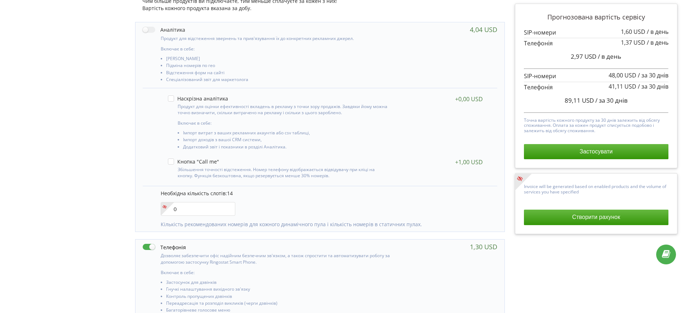
scroll to position [180, 0]
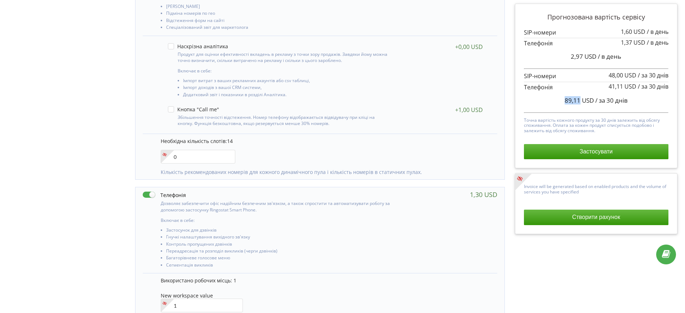
drag, startPoint x: 563, startPoint y: 102, endPoint x: 580, endPoint y: 103, distance: 16.6
click at [580, 103] on div "89,11 USD / за 30 днів" at bounding box center [596, 101] width 145 height 18
copy span "89,11"
drag, startPoint x: 609, startPoint y: 86, endPoint x: 624, endPoint y: 86, distance: 14.8
click at [624, 86] on span "41,11 USD" at bounding box center [623, 87] width 28 height 8
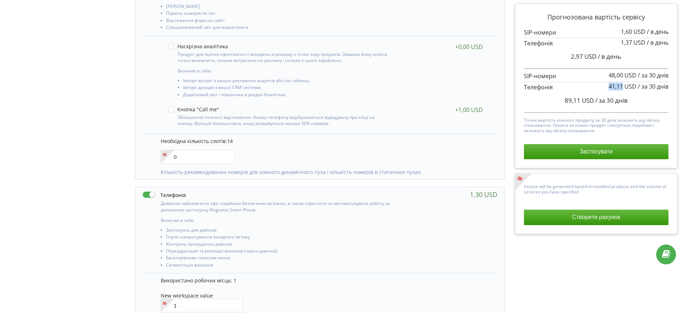
copy span "41,11"
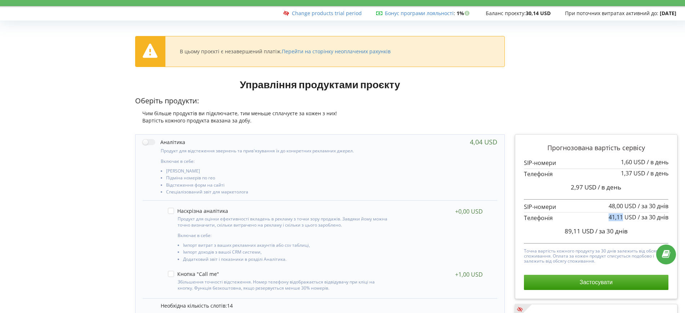
scroll to position [0, 0]
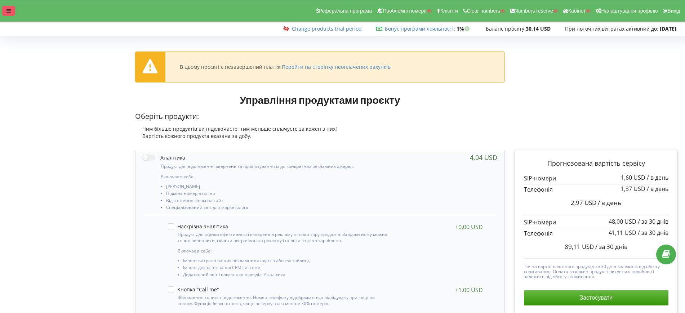
click at [10, 12] on icon at bounding box center [8, 10] width 4 height 5
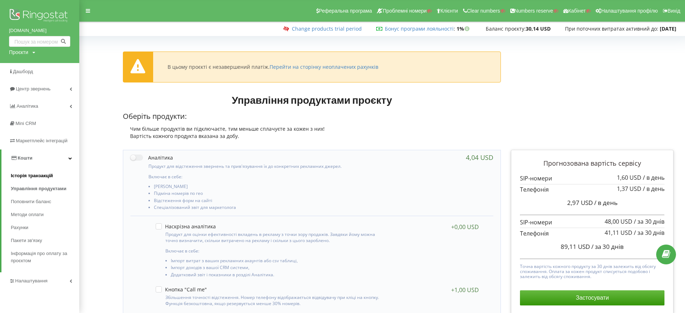
click at [22, 179] on span "Історія транзакцій" at bounding box center [32, 175] width 42 height 7
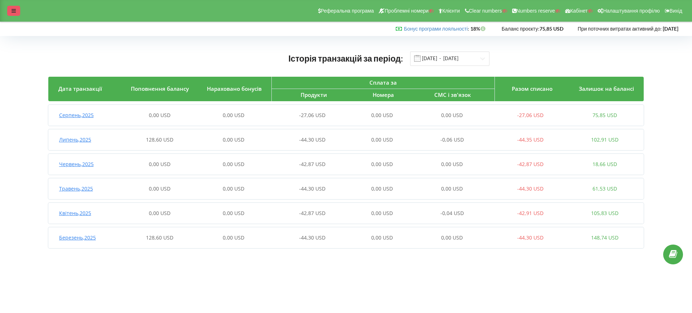
click at [8, 10] on div at bounding box center [13, 11] width 13 height 10
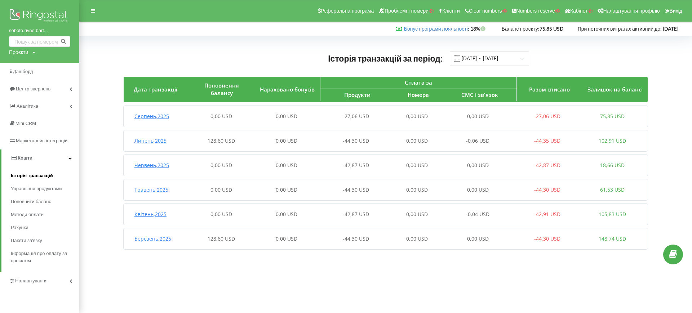
drag, startPoint x: 35, startPoint y: 202, endPoint x: 51, endPoint y: 182, distance: 25.7
click at [35, 202] on span "Поповнити баланс" at bounding box center [31, 201] width 40 height 7
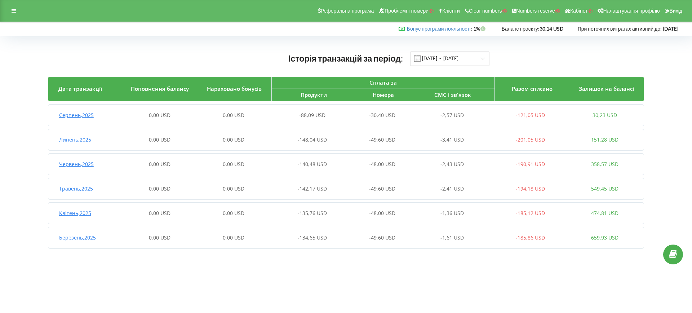
click at [211, 115] on div "0,00 USD" at bounding box center [233, 115] width 74 height 7
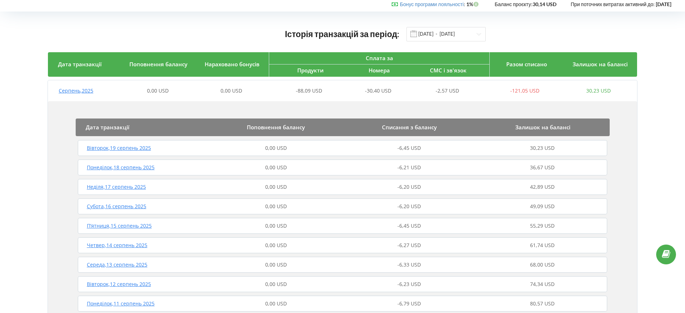
scroll to position [45, 0]
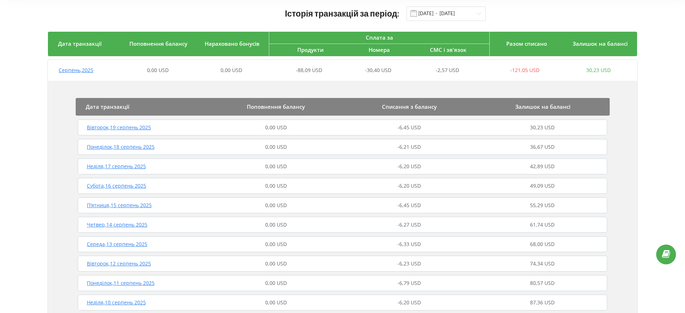
click at [189, 68] on div "0,00 USD" at bounding box center [158, 70] width 74 height 7
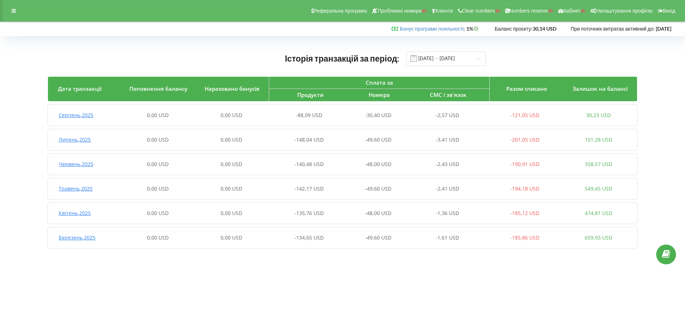
scroll to position [0, 0]
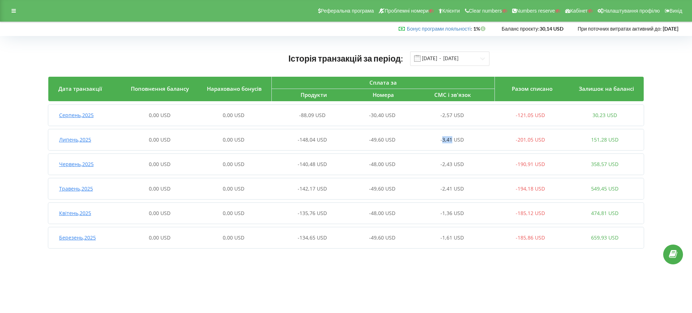
copy span "3,41"
drag, startPoint x: 443, startPoint y: 141, endPoint x: 452, endPoint y: 141, distance: 9.7
click at [452, 141] on span "-3,41 USD" at bounding box center [451, 139] width 23 height 7
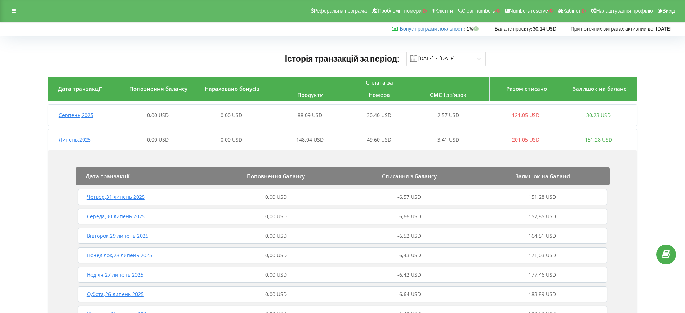
click at [353, 145] on div "Липень , 2025 0,00 USD 0,00 USD -148,04 USD -49,60 USD -3,41 USD -201,05 USD 15…" at bounding box center [341, 139] width 587 height 17
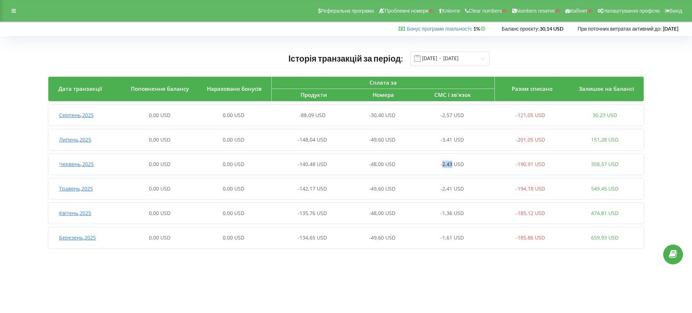
drag, startPoint x: 442, startPoint y: 166, endPoint x: 452, endPoint y: 167, distance: 10.2
click at [452, 167] on span "-2,43 USD" at bounding box center [451, 164] width 23 height 7
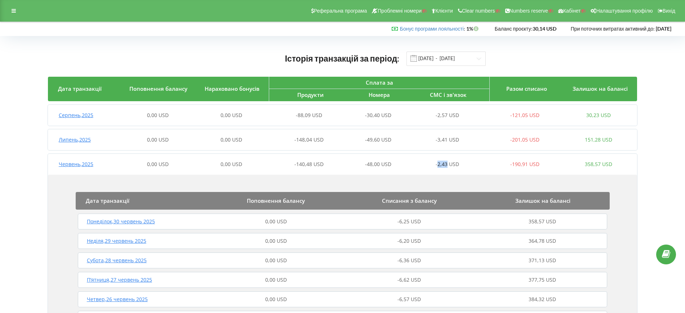
copy span "2,43"
click at [10, 6] on div at bounding box center [13, 11] width 13 height 10
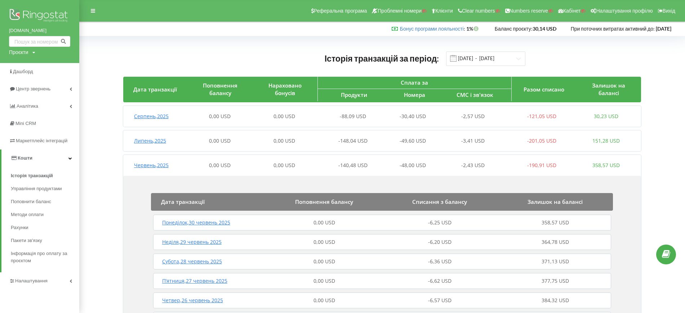
click at [31, 159] on span "Кошти" at bounding box center [25, 157] width 15 height 5
click at [36, 171] on link "Налаштування" at bounding box center [39, 175] width 79 height 17
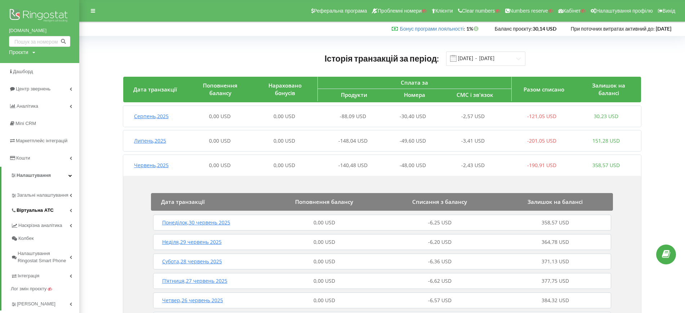
click at [37, 213] on span "Віртуальна АТС" at bounding box center [35, 210] width 37 height 7
click at [49, 250] on link "Підключення номерів" at bounding box center [51, 250] width 58 height 14
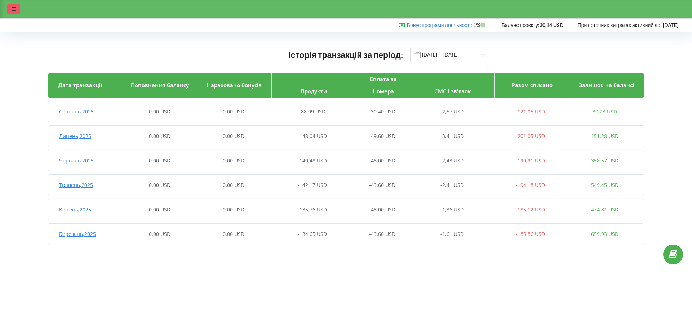
click at [16, 5] on div at bounding box center [13, 9] width 13 height 10
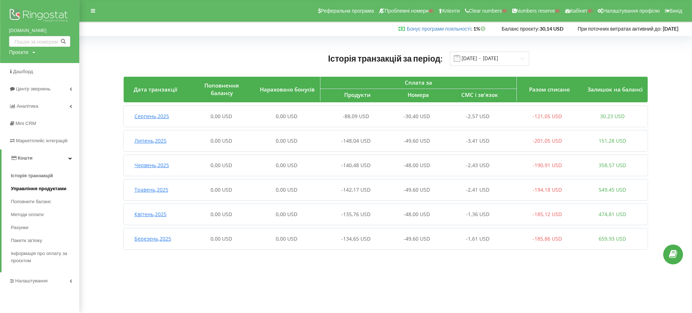
click at [39, 192] on span "Управління продуктами" at bounding box center [39, 188] width 56 height 7
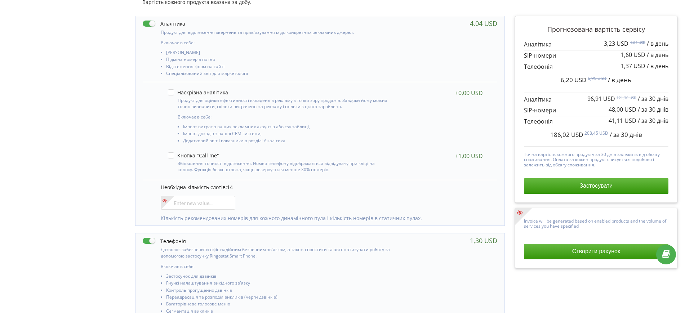
scroll to position [135, 0]
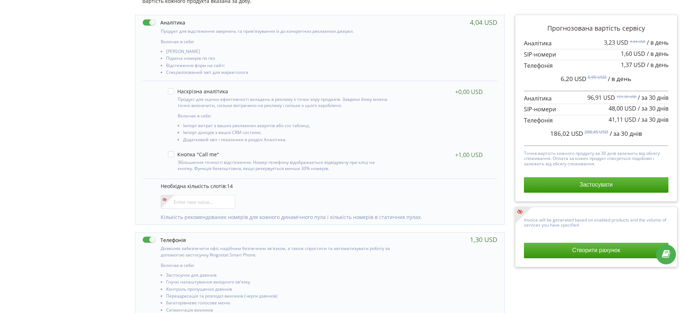
click at [148, 24] on label at bounding box center [164, 23] width 43 height 8
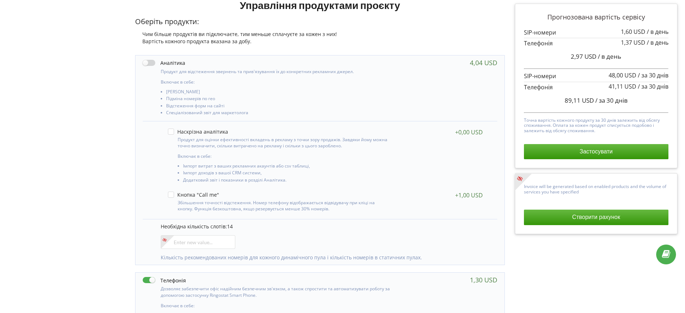
scroll to position [90, 0]
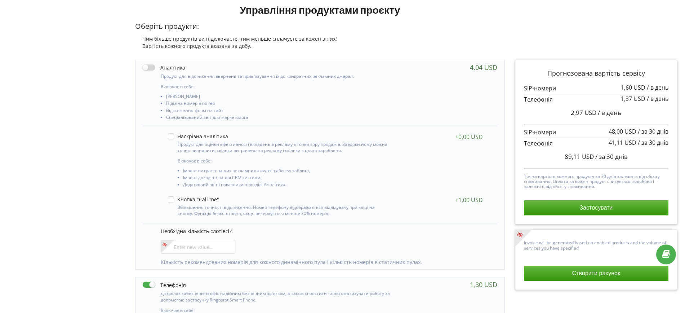
click at [156, 66] on label at bounding box center [164, 68] width 43 height 8
checkbox input "true"
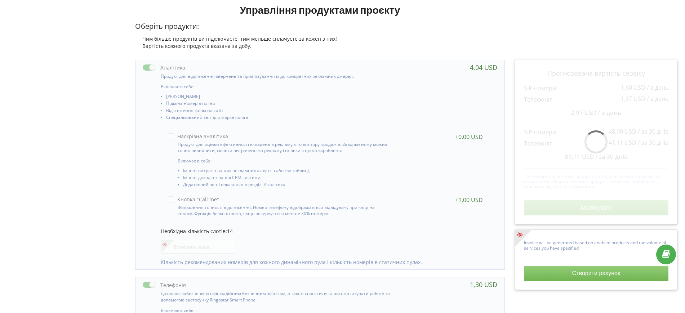
click at [98, 101] on div "Управління продуктами проєкту Оберіть продукти: Чим більше продуктів ви підключ…" at bounding box center [343, 276] width 680 height 553
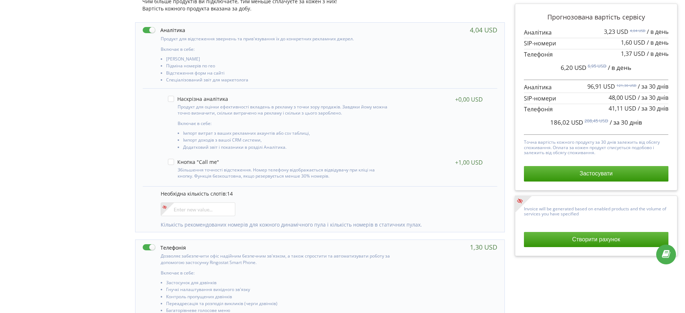
scroll to position [180, 0]
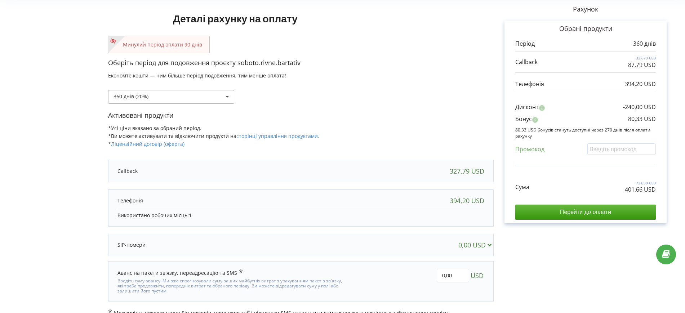
scroll to position [45, 0]
click at [155, 98] on div "360 днів (20%) Поповнити баланс без подовження" at bounding box center [171, 97] width 126 height 14
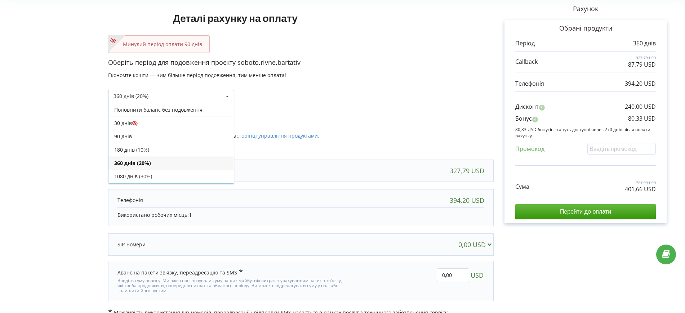
click at [139, 119] on div "30 днів" at bounding box center [170, 122] width 125 height 13
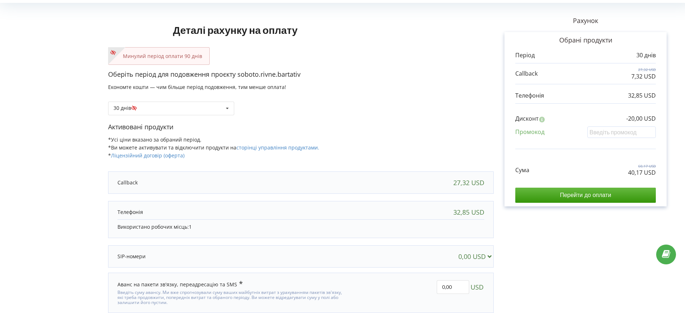
scroll to position [0, 0]
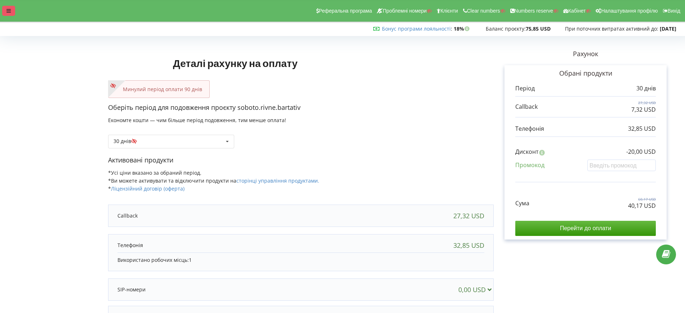
click at [11, 10] on div at bounding box center [8, 11] width 13 height 10
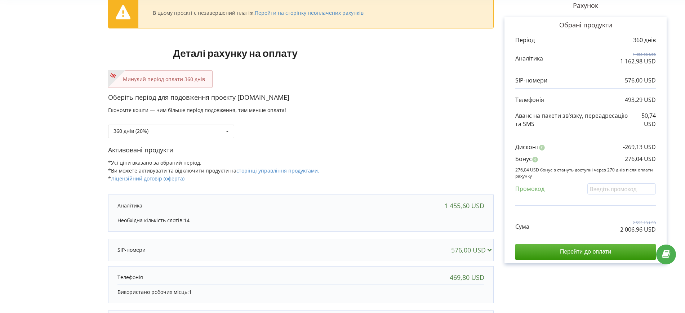
scroll to position [49, 0]
click at [209, 128] on div "360 днів (20%) Поповнити баланс без подовження" at bounding box center [171, 131] width 126 height 14
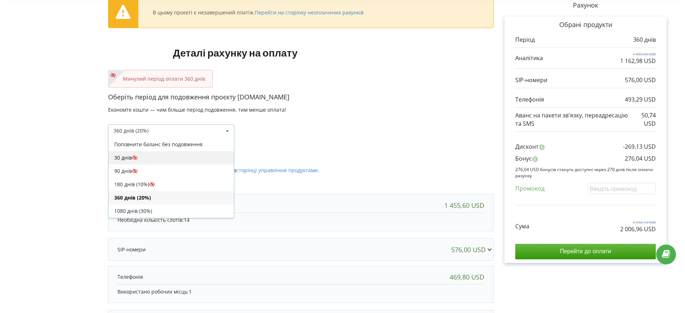
click at [120, 155] on div "30 днів" at bounding box center [170, 157] width 125 height 13
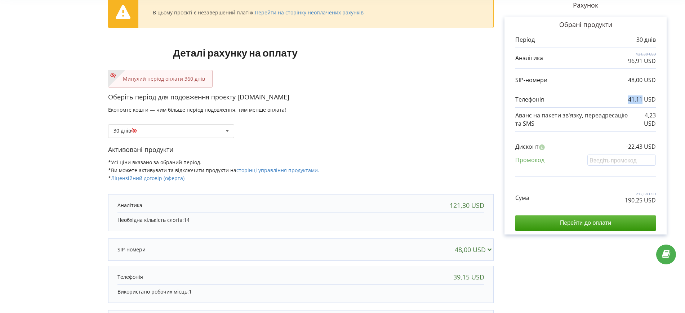
drag, startPoint x: 631, startPoint y: 101, endPoint x: 643, endPoint y: 100, distance: 11.9
click at [643, 100] on p "41,11 USD" at bounding box center [642, 100] width 28 height 8
copy p "41,11"
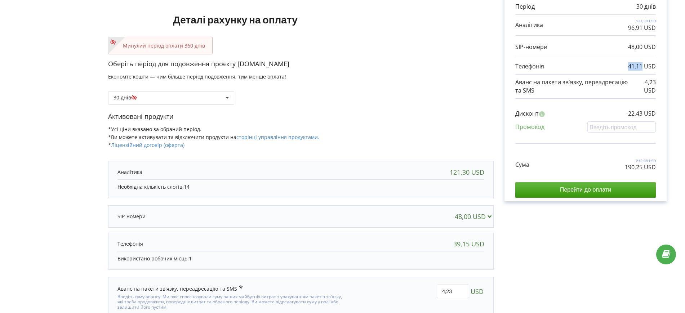
scroll to position [109, 0]
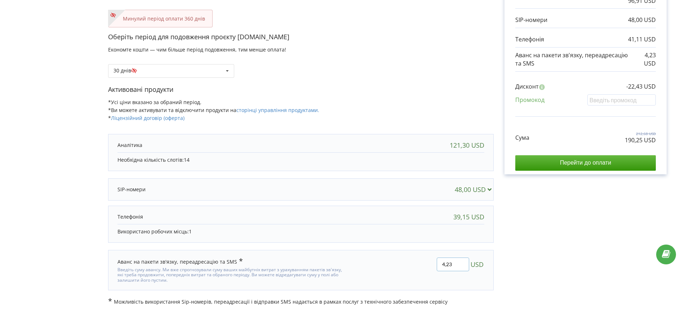
drag, startPoint x: 461, startPoint y: 267, endPoint x: 444, endPoint y: 267, distance: 17.0
click at [444, 267] on input "4,23" at bounding box center [453, 265] width 32 height 14
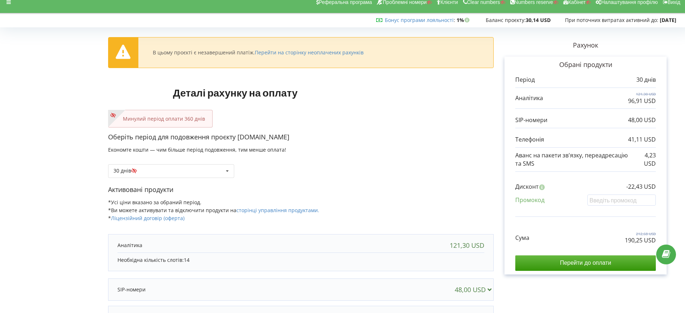
scroll to position [0, 0]
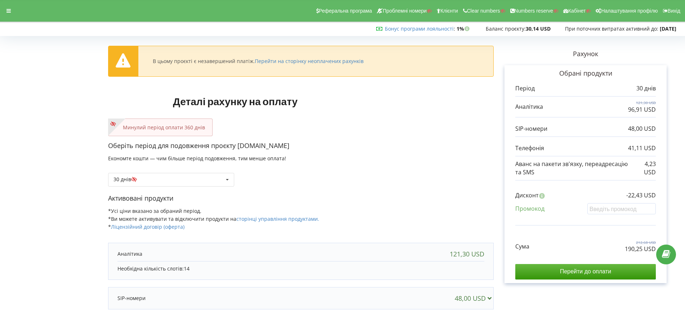
click at [9, 13] on icon at bounding box center [8, 10] width 4 height 5
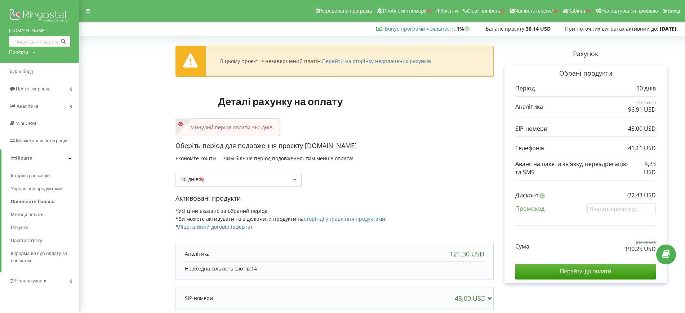
click at [25, 52] on div "Проєкти" at bounding box center [18, 52] width 19 height 7
click at [30, 67] on input "text" at bounding box center [31, 67] width 36 height 10
paste input "[DOMAIN_NAME]"
type input "[DOMAIN_NAME]"
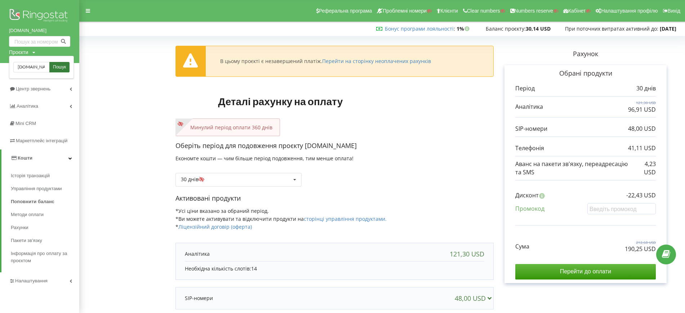
click at [50, 67] on link "Пошук" at bounding box center [59, 67] width 20 height 10
